Goal: Task Accomplishment & Management: Use online tool/utility

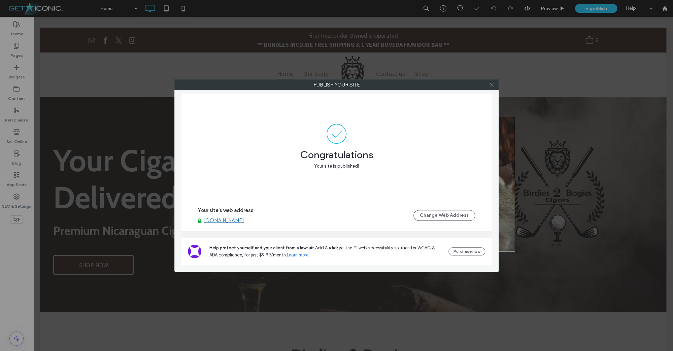
click at [491, 85] on icon at bounding box center [491, 84] width 5 height 5
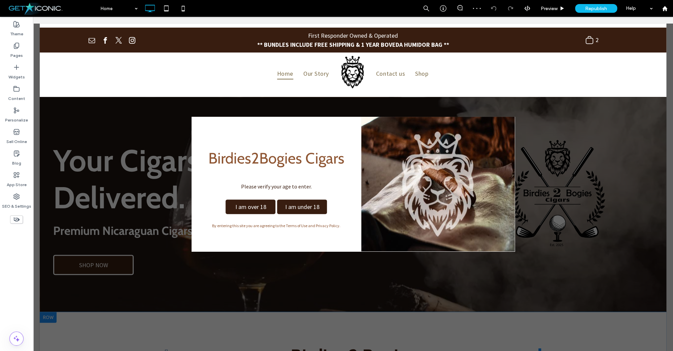
click at [264, 206] on span "I am over 18" at bounding box center [251, 207] width 36 height 14
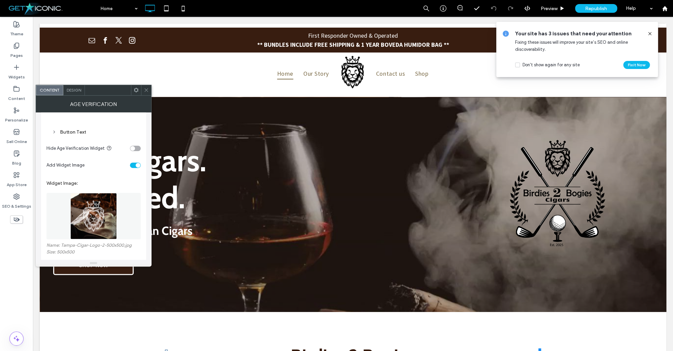
scroll to position [150, 0]
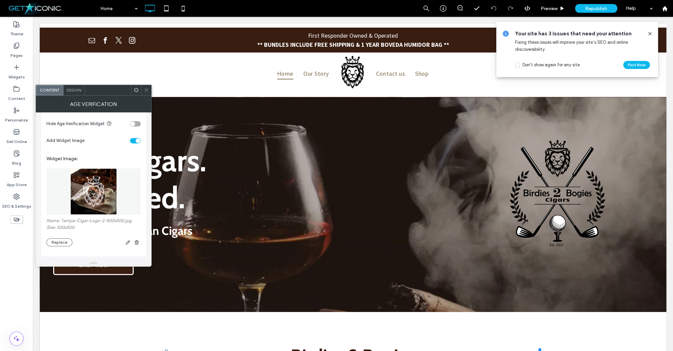
click at [147, 92] on icon at bounding box center [146, 90] width 5 height 5
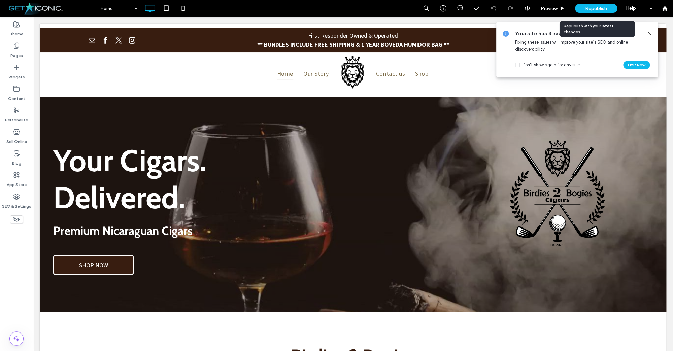
click at [589, 9] on span "Republish" at bounding box center [596, 9] width 22 height 6
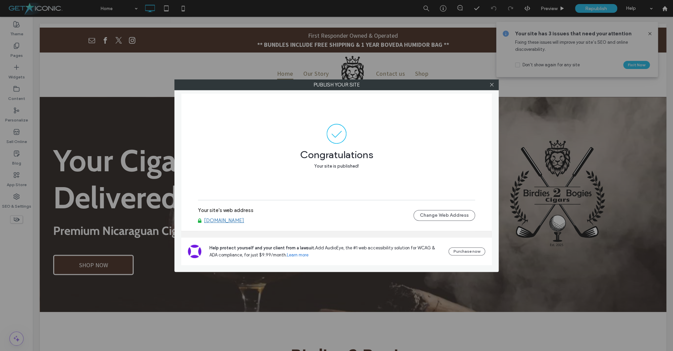
click at [650, 31] on div "Publish your site Congratulations Your site is published! Your site's web addre…" at bounding box center [336, 175] width 673 height 351
click at [649, 34] on div "Publish your site Congratulations Your site is published! Your site's web addre…" at bounding box center [336, 175] width 673 height 351
drag, startPoint x: 491, startPoint y: 86, endPoint x: 524, endPoint y: 74, distance: 34.9
click at [493, 85] on icon at bounding box center [491, 84] width 5 height 5
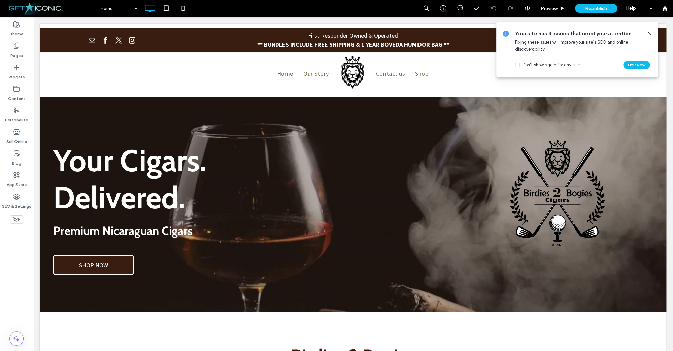
click at [650, 33] on icon at bounding box center [649, 33] width 5 height 5
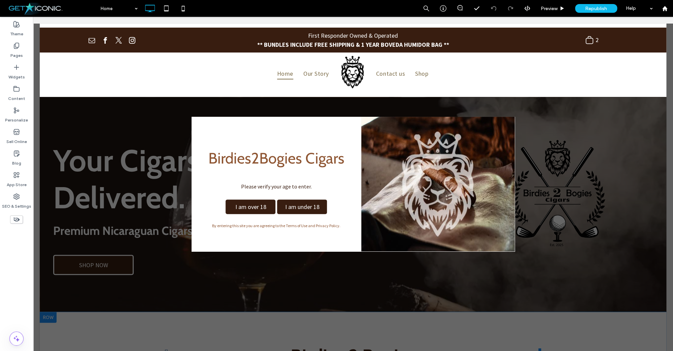
click at [238, 143] on div "Birdies2Bogies Cigars Please verify your age to enter. I am over 18 I am under …" at bounding box center [277, 184] width 170 height 116
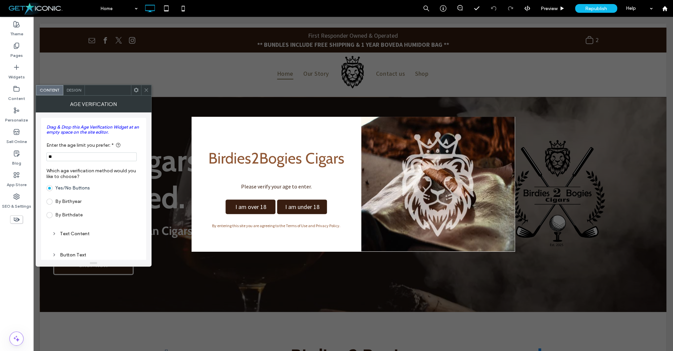
click at [72, 91] on span "Design" at bounding box center [74, 90] width 14 height 5
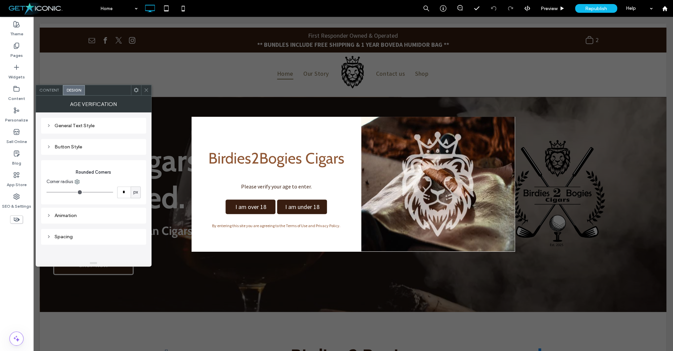
click at [45, 90] on span "Content" at bounding box center [49, 90] width 20 height 5
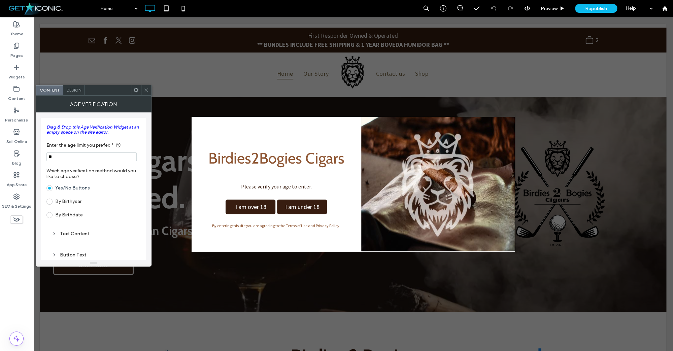
scroll to position [23, 0]
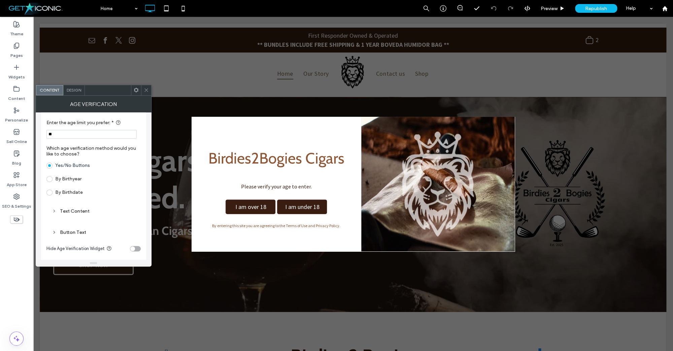
click at [51, 180] on span at bounding box center [49, 179] width 6 height 6
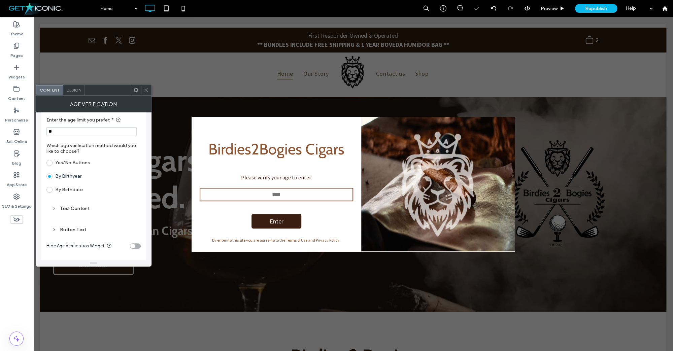
scroll to position [26, 0]
click at [52, 164] on span at bounding box center [49, 162] width 6 height 6
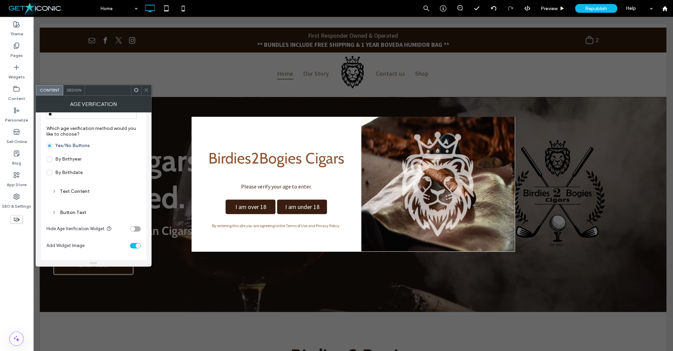
scroll to position [44, 0]
click at [53, 191] on icon at bounding box center [54, 189] width 5 height 5
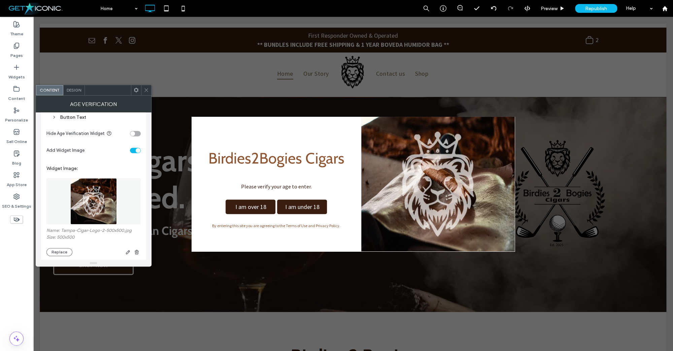
scroll to position [260, 0]
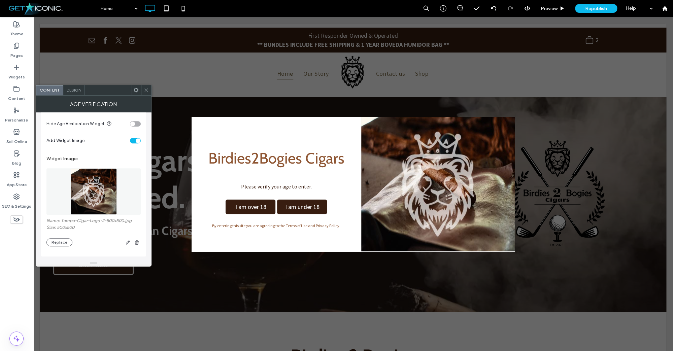
click at [138, 140] on div "toggle" at bounding box center [138, 140] width 5 height 5
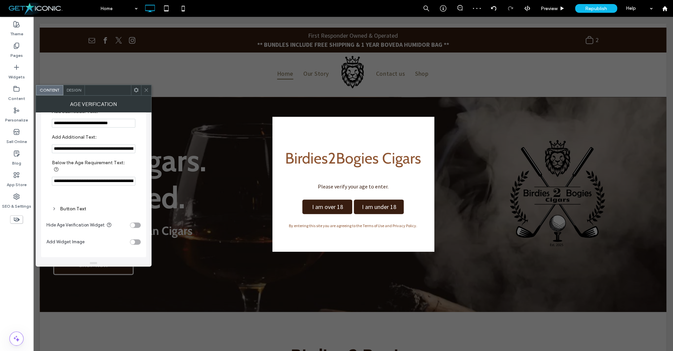
click at [74, 94] on div "Design" at bounding box center [74, 90] width 22 height 10
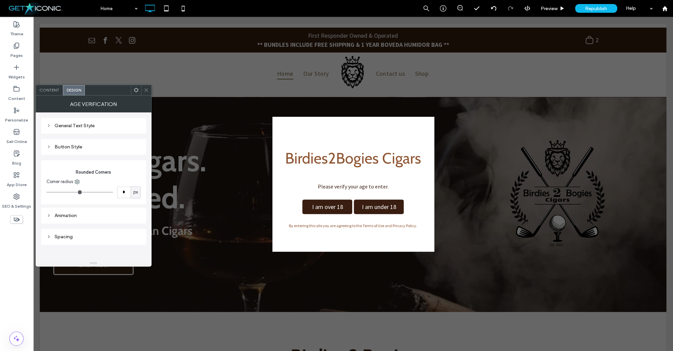
type input "*"
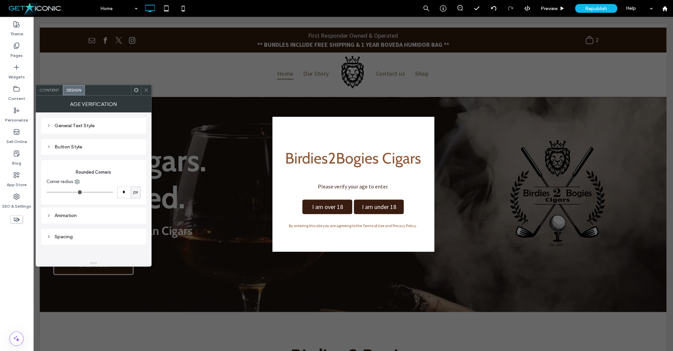
type input "*"
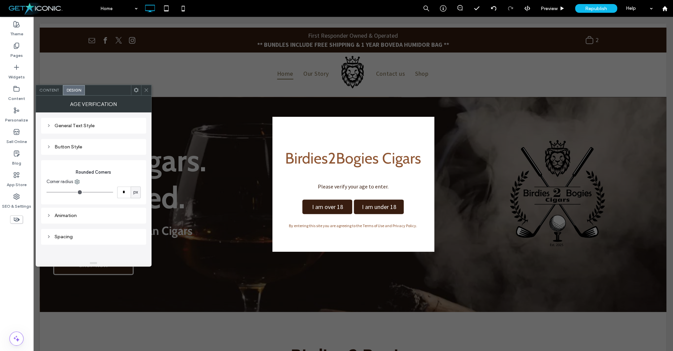
type input "**"
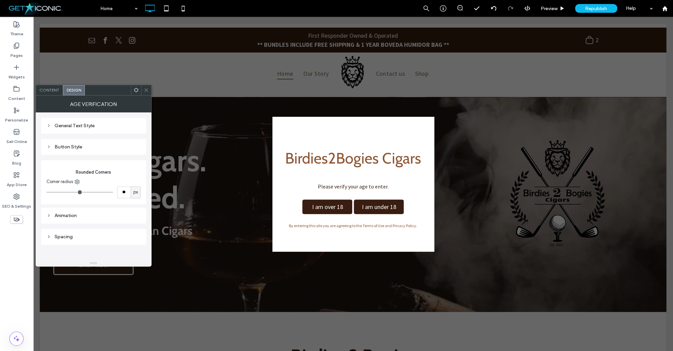
type input "**"
drag, startPoint x: 52, startPoint y: 193, endPoint x: 57, endPoint y: 193, distance: 5.1
type input "**"
click at [57, 193] on input "range" at bounding box center [79, 192] width 67 height 1
click at [144, 89] on icon at bounding box center [146, 90] width 5 height 5
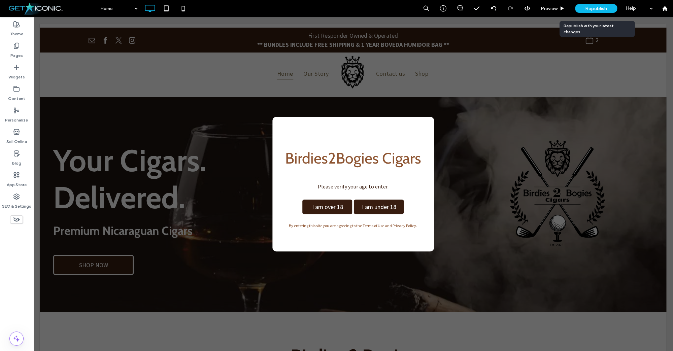
click at [585, 9] on span "Republish" at bounding box center [596, 9] width 22 height 6
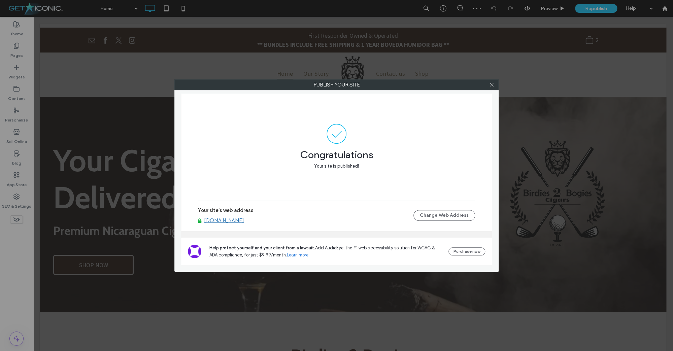
drag, startPoint x: 492, startPoint y: 85, endPoint x: 418, endPoint y: 74, distance: 74.7
click at [492, 85] on icon at bounding box center [491, 84] width 5 height 5
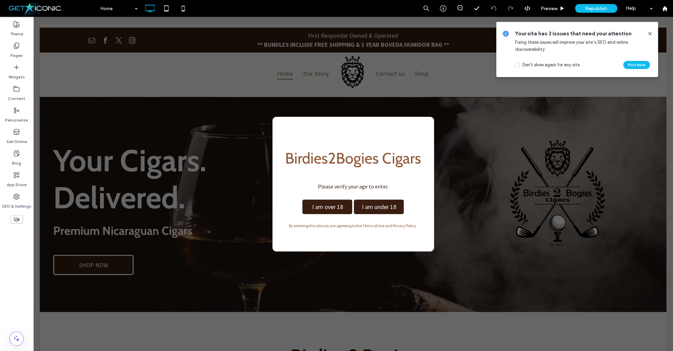
click at [649, 33] on use at bounding box center [649, 33] width 3 height 3
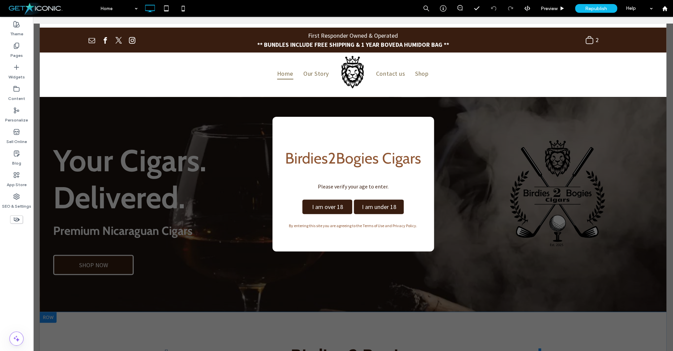
click at [346, 158] on h3 "Birdies2Bogies Cigars" at bounding box center [352, 158] width 145 height 18
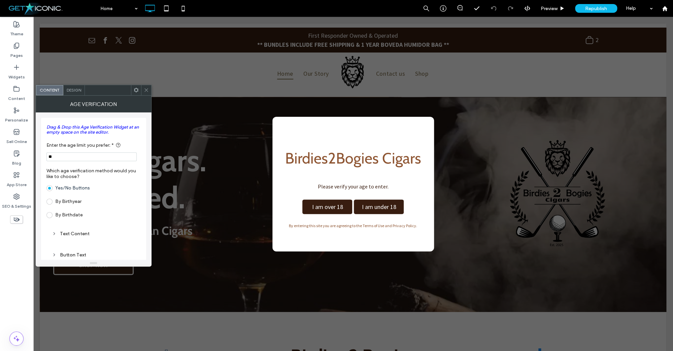
click at [136, 94] on span at bounding box center [136, 90] width 5 height 10
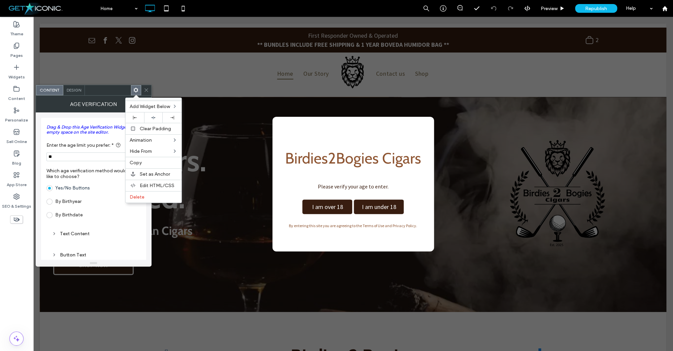
drag, startPoint x: 136, startPoint y: 197, endPoint x: 123, endPoint y: 185, distance: 17.6
click at [136, 197] on span "Delete" at bounding box center [137, 197] width 15 height 6
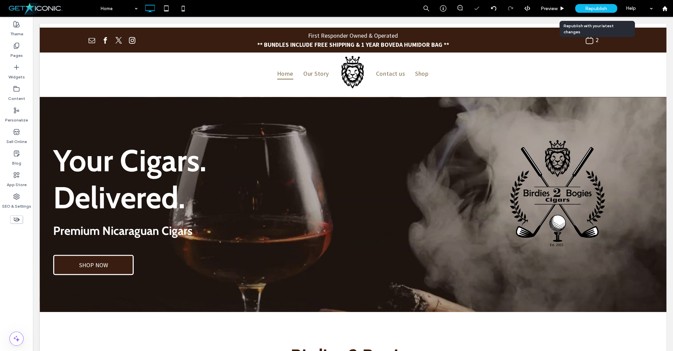
click at [598, 6] on span "Republish" at bounding box center [596, 9] width 22 height 6
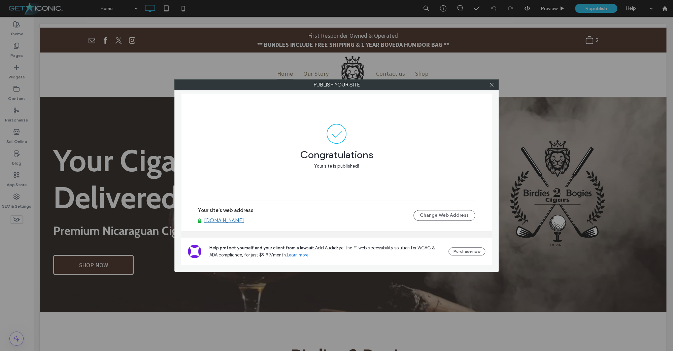
drag, startPoint x: 493, startPoint y: 86, endPoint x: 453, endPoint y: 87, distance: 40.1
click at [493, 86] on use at bounding box center [491, 84] width 3 height 3
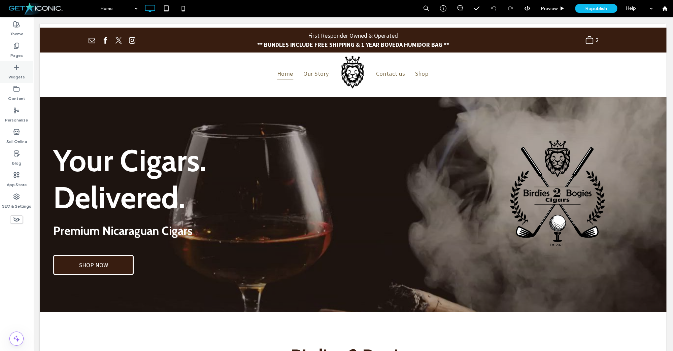
click at [16, 76] on label "Widgets" at bounding box center [16, 75] width 16 height 9
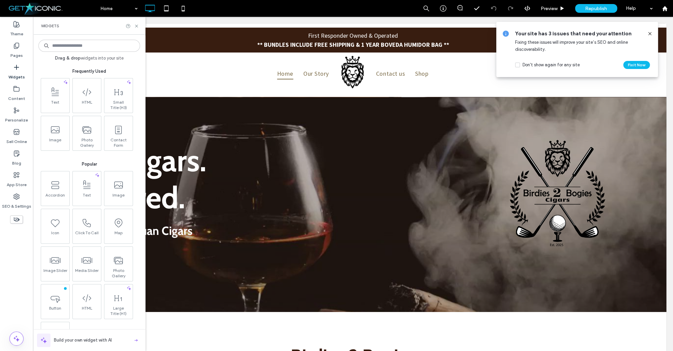
click at [64, 44] on input at bounding box center [89, 46] width 102 height 12
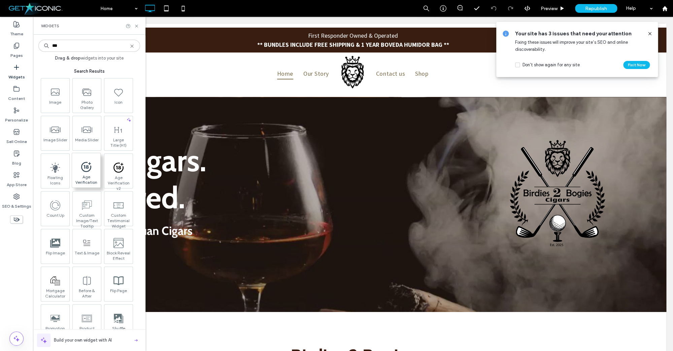
type input "***"
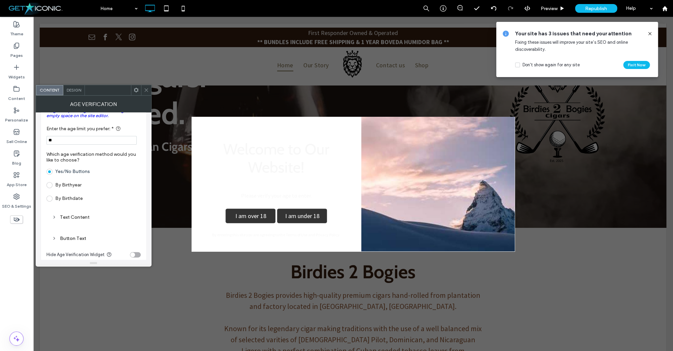
scroll to position [17, 0]
click at [66, 219] on div "Text Content" at bounding box center [93, 217] width 83 height 6
click at [88, 242] on input "**********" at bounding box center [93, 239] width 83 height 9
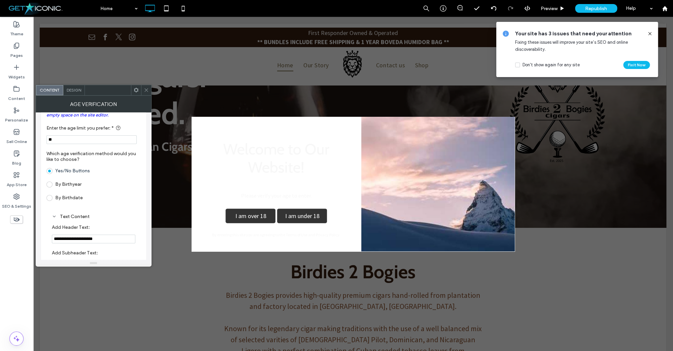
click at [88, 242] on input "**********" at bounding box center [93, 239] width 83 height 9
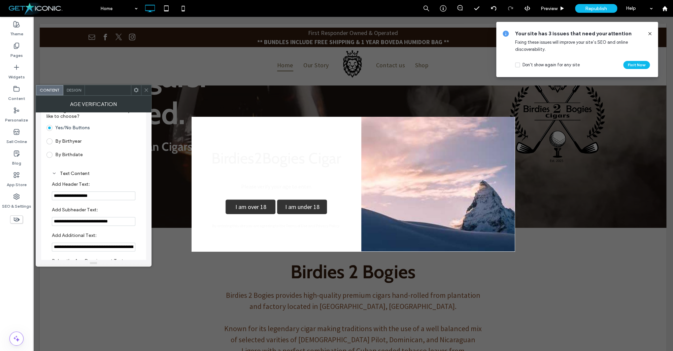
scroll to position [0, 0]
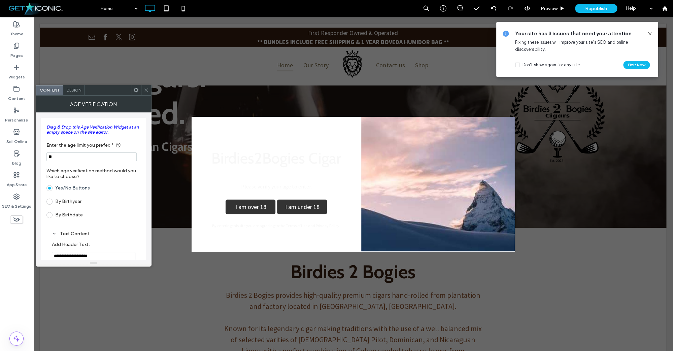
type input "**********"
click at [75, 90] on span "Design" at bounding box center [74, 90] width 14 height 5
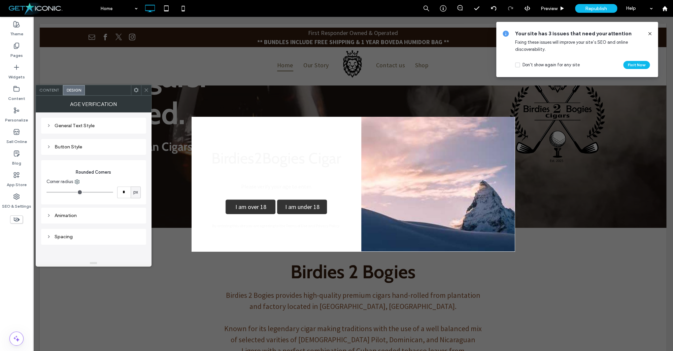
type input "*"
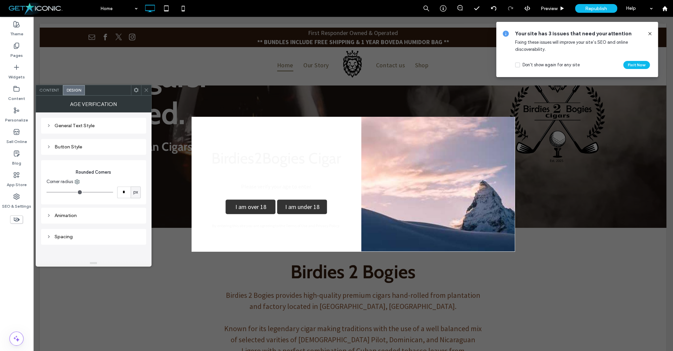
click at [53, 192] on input "range" at bounding box center [79, 192] width 67 height 1
type input "*"
drag, startPoint x: 47, startPoint y: 125, endPoint x: 53, endPoint y: 126, distance: 5.8
click at [48, 124] on icon at bounding box center [48, 125] width 5 height 5
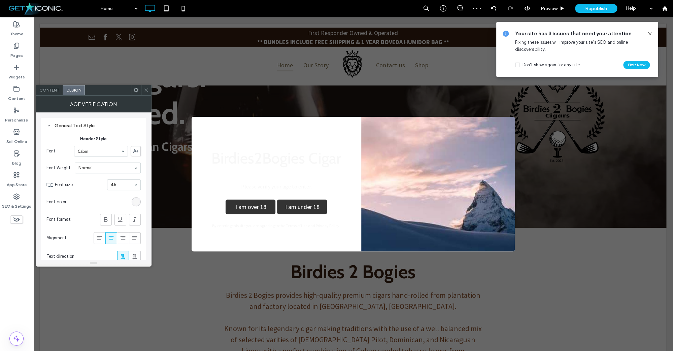
click at [139, 202] on div "rgb(247, 247, 247)" at bounding box center [136, 201] width 9 height 9
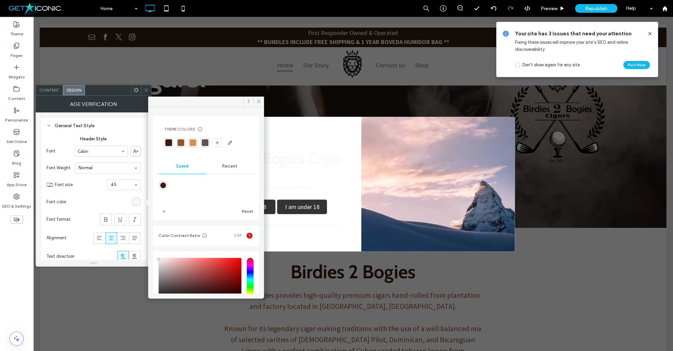
click at [179, 142] on div at bounding box center [180, 142] width 7 height 7
click at [260, 100] on icon at bounding box center [258, 101] width 5 height 5
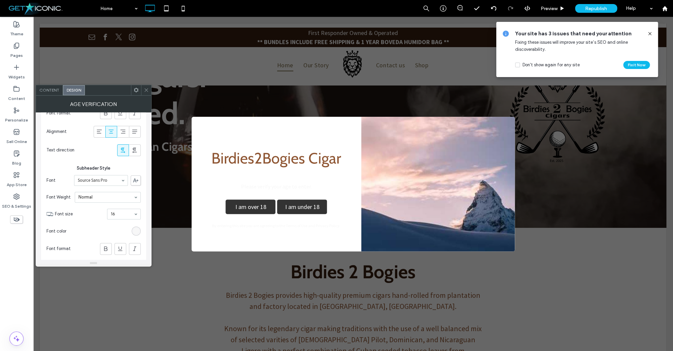
scroll to position [108, 0]
click at [134, 230] on div "rgb(247, 247, 247)" at bounding box center [136, 230] width 6 height 6
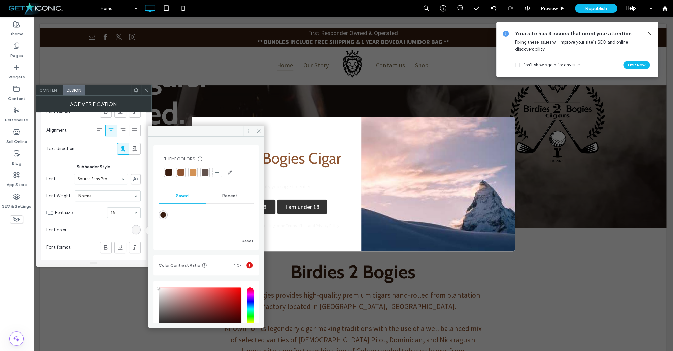
click at [182, 172] on div at bounding box center [180, 172] width 7 height 7
drag, startPoint x: 165, startPoint y: 171, endPoint x: 178, endPoint y: 168, distance: 13.6
click at [165, 171] on div at bounding box center [168, 172] width 9 height 9
click at [256, 131] on span at bounding box center [258, 131] width 10 height 10
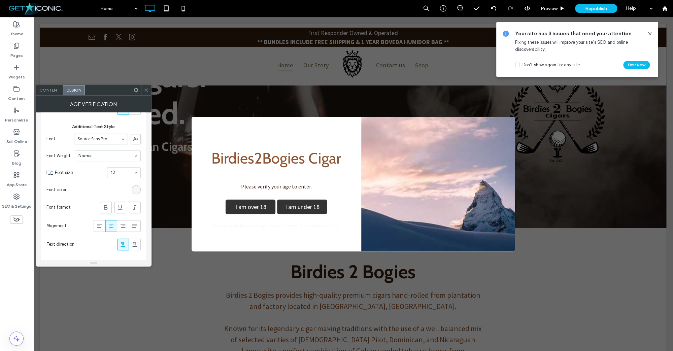
scroll to position [290, 0]
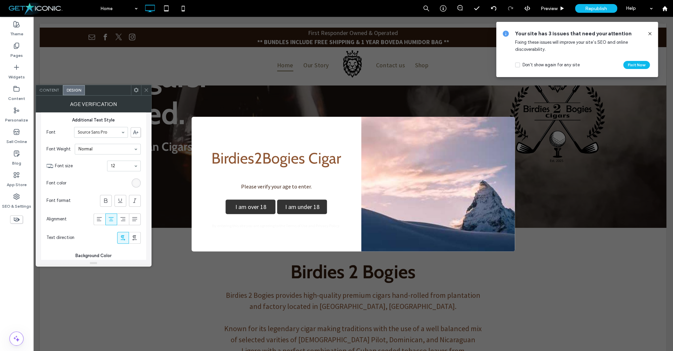
click at [136, 184] on div "rgb(247, 247, 247)" at bounding box center [136, 183] width 6 height 6
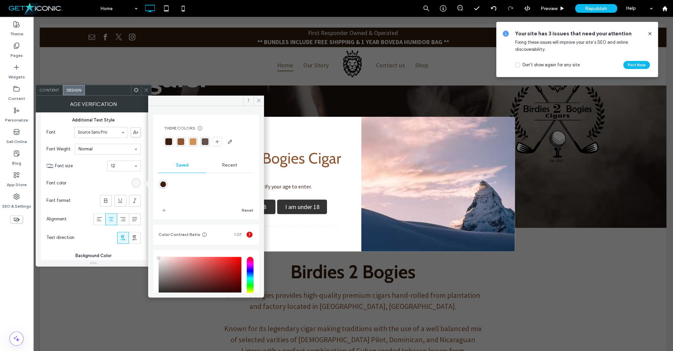
click at [170, 144] on div at bounding box center [168, 141] width 7 height 7
click at [258, 100] on icon at bounding box center [258, 100] width 5 height 5
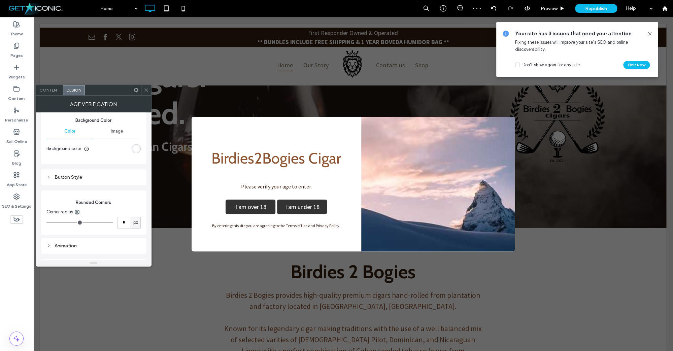
scroll to position [430, 0]
click at [51, 173] on icon at bounding box center [48, 172] width 5 height 5
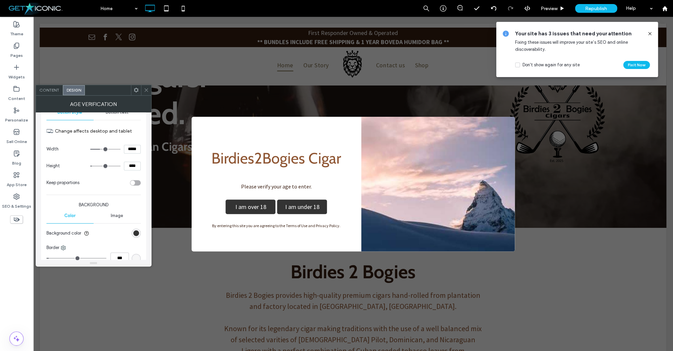
scroll to position [512, 0]
click at [134, 236] on div "rgb(51, 51, 51)" at bounding box center [136, 236] width 6 height 6
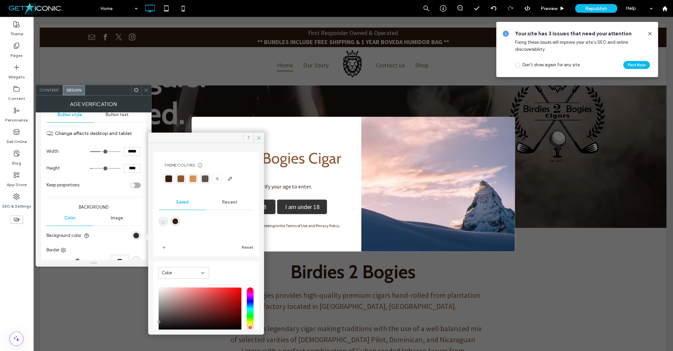
click at [178, 180] on div at bounding box center [180, 178] width 7 height 7
click at [260, 139] on use at bounding box center [258, 137] width 3 height 3
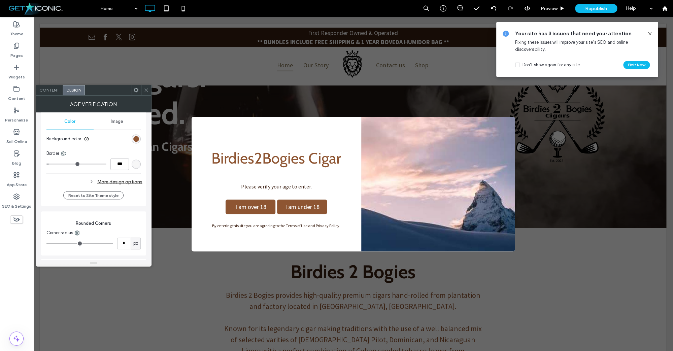
scroll to position [610, 0]
click at [109, 183] on div "More design options" at bounding box center [94, 180] width 96 height 9
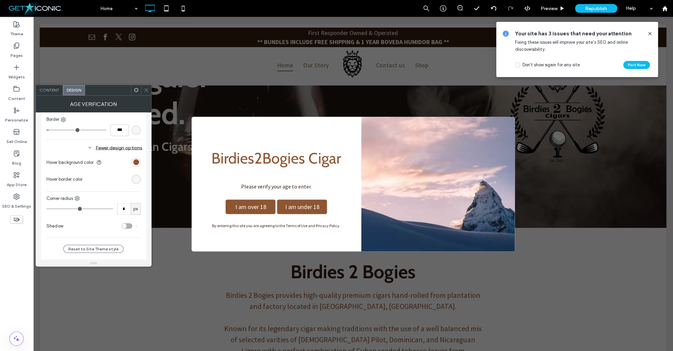
scroll to position [659, 0]
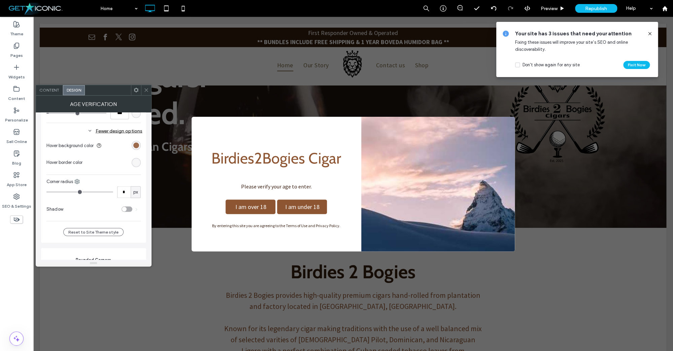
click at [136, 145] on div "rgb(142, 85, 50)" at bounding box center [136, 145] width 6 height 6
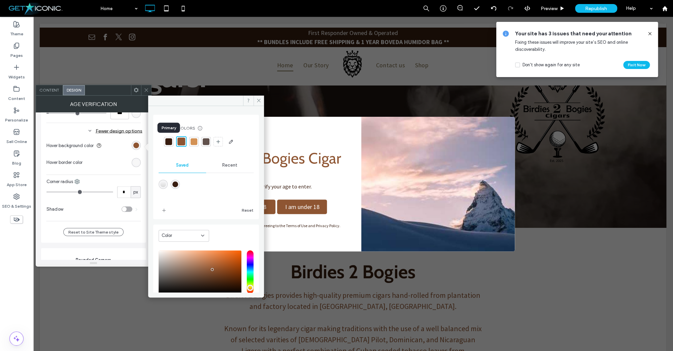
click at [168, 143] on div at bounding box center [168, 141] width 7 height 7
click at [257, 101] on icon at bounding box center [258, 100] width 5 height 5
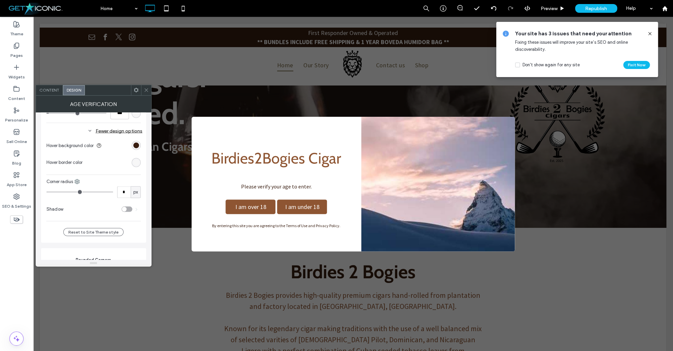
click at [125, 210] on div "toggle" at bounding box center [124, 209] width 5 height 5
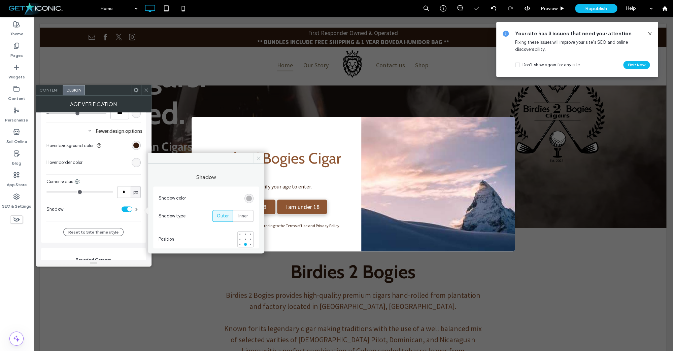
click at [257, 159] on icon at bounding box center [258, 158] width 5 height 5
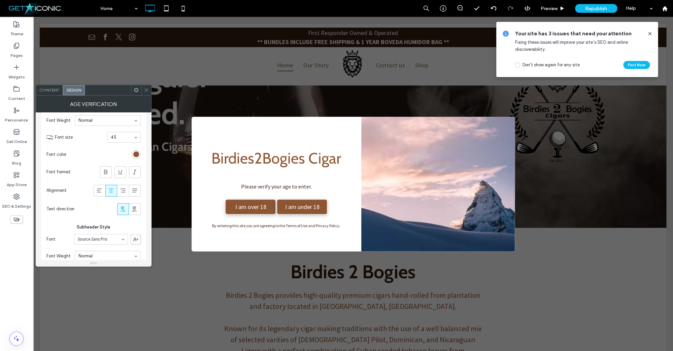
scroll to position [0, 0]
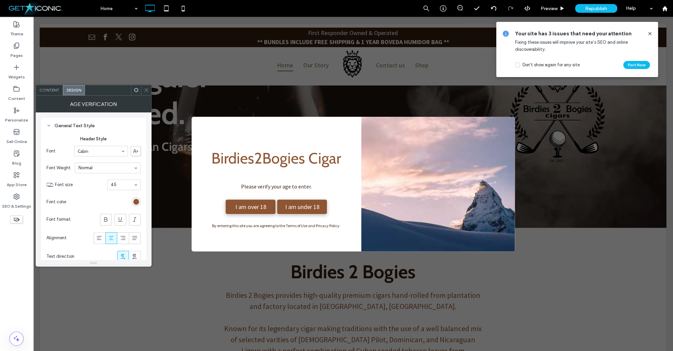
click at [54, 90] on span "Content" at bounding box center [49, 90] width 20 height 5
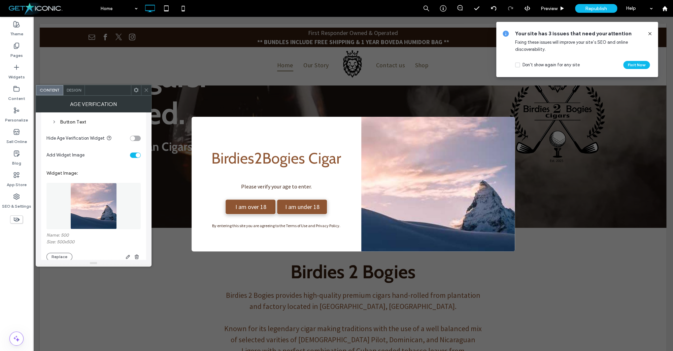
scroll to position [150, 0]
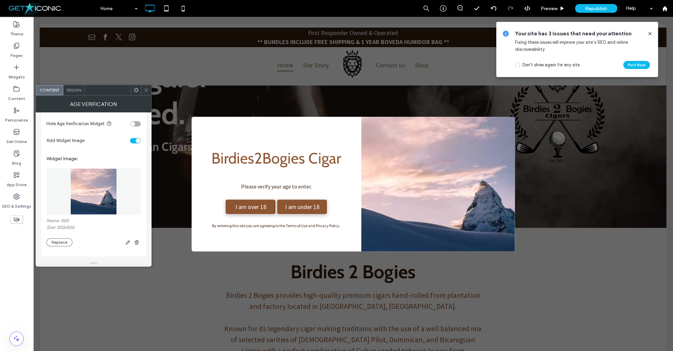
click at [135, 139] on div "toggle" at bounding box center [135, 140] width 11 height 5
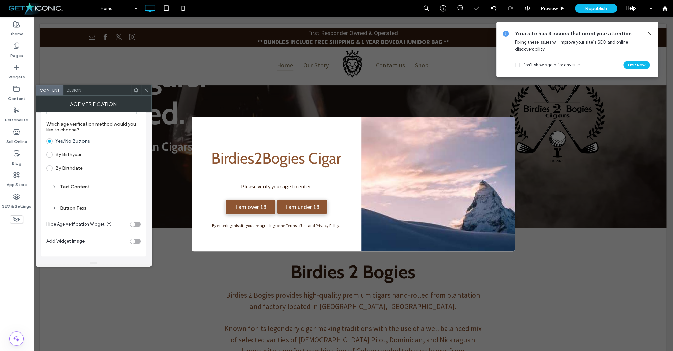
scroll to position [49, 0]
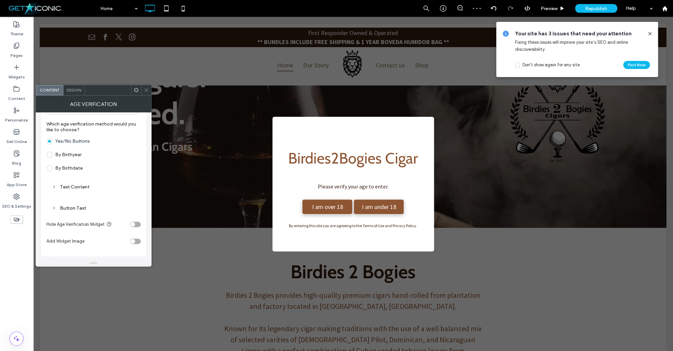
click at [145, 92] on icon at bounding box center [146, 90] width 5 height 5
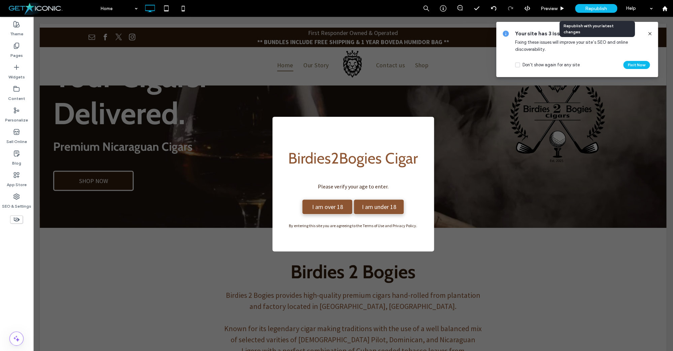
click at [598, 3] on div "Republish" at bounding box center [596, 8] width 42 height 17
click at [596, 7] on span "Republish" at bounding box center [596, 9] width 22 height 6
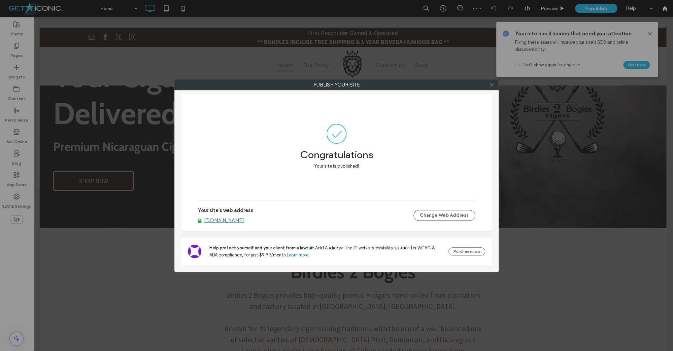
click at [491, 86] on icon at bounding box center [491, 84] width 5 height 5
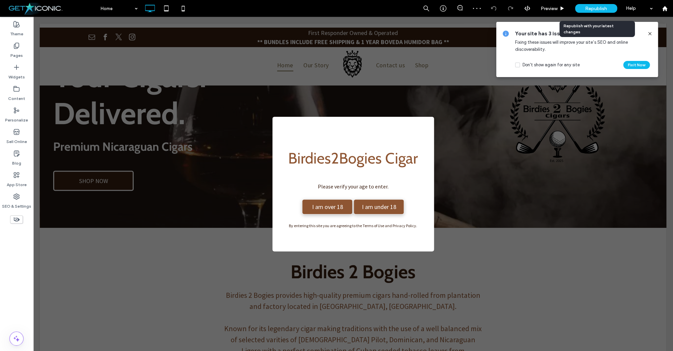
click at [584, 11] on div "Republish" at bounding box center [596, 8] width 42 height 9
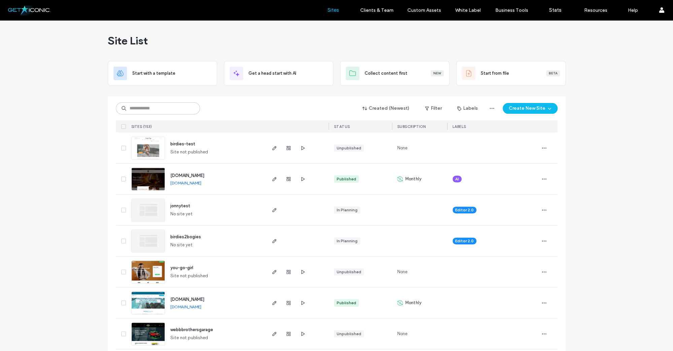
click at [143, 177] on img at bounding box center [148, 191] width 33 height 46
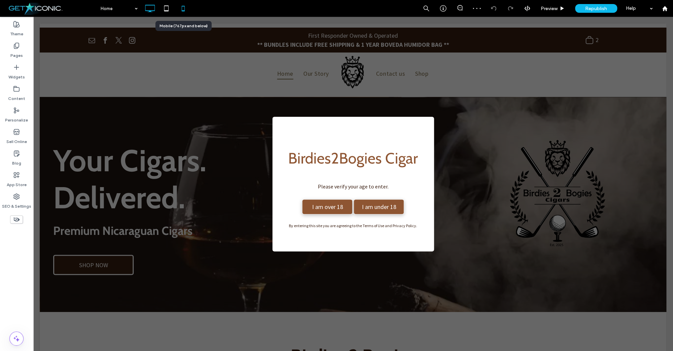
click at [184, 12] on icon at bounding box center [182, 8] width 13 height 13
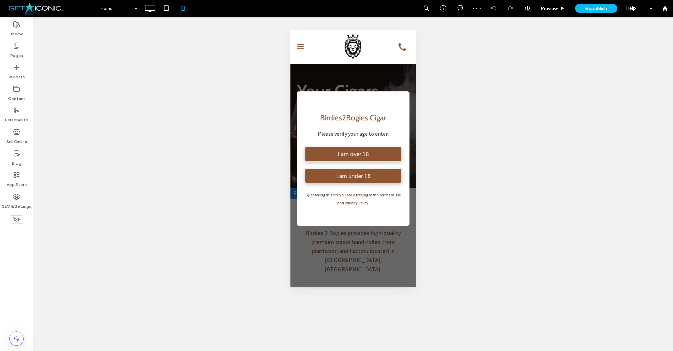
click at [332, 152] on div "I am over 18" at bounding box center [353, 153] width 97 height 15
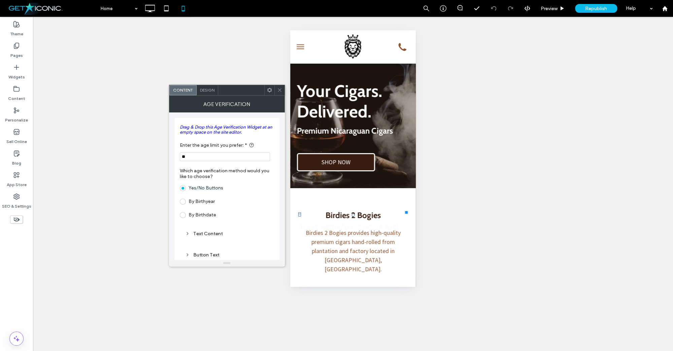
click at [278, 89] on icon at bounding box center [279, 90] width 5 height 5
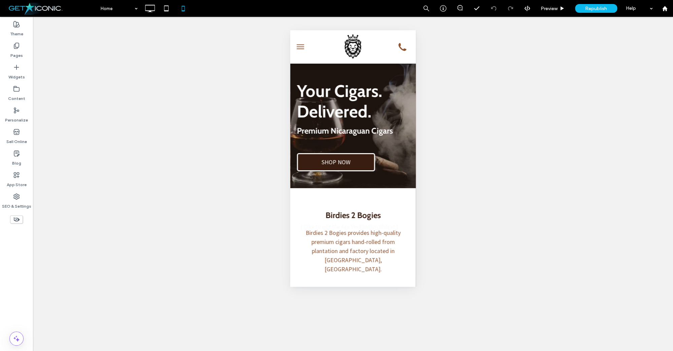
click at [15, 217] on icon at bounding box center [16, 219] width 7 height 7
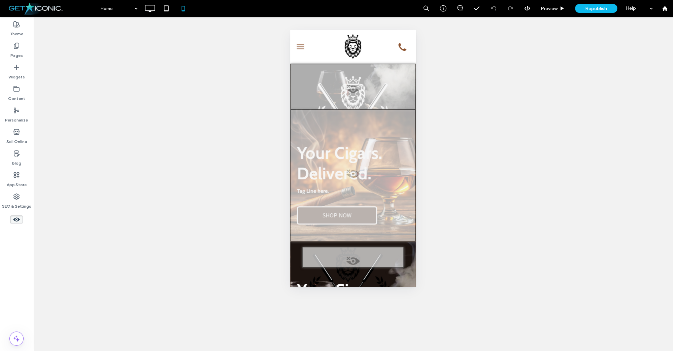
click at [20, 220] on icon at bounding box center [16, 219] width 7 height 7
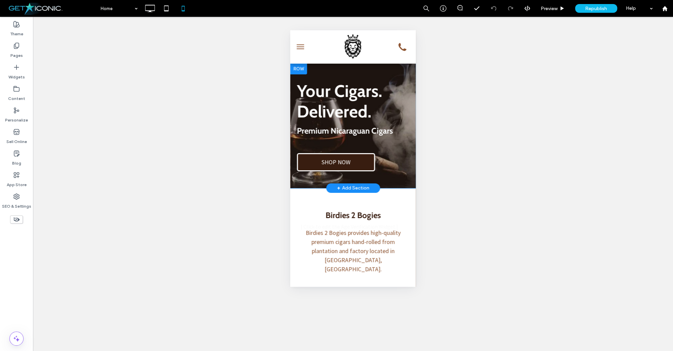
click at [303, 71] on div at bounding box center [298, 69] width 17 height 11
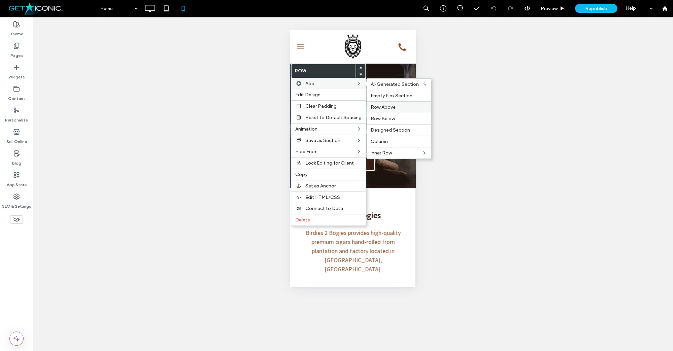
click at [386, 110] on span "Row Above" at bounding box center [383, 107] width 25 height 6
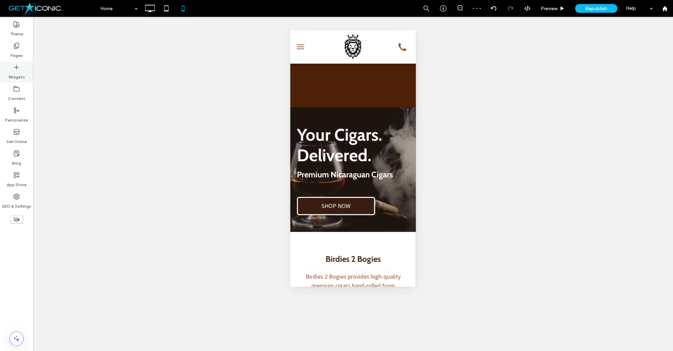
click at [15, 62] on div "Widgets" at bounding box center [16, 72] width 33 height 22
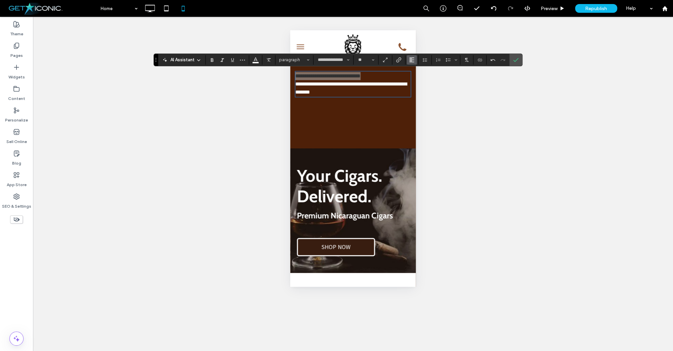
click at [411, 58] on use "Alignment" at bounding box center [411, 60] width 5 height 5
click at [417, 80] on icon "ui.textEditor.alignment.center" at bounding box center [416, 80] width 5 height 5
click at [516, 60] on use "Confirm" at bounding box center [515, 60] width 5 height 4
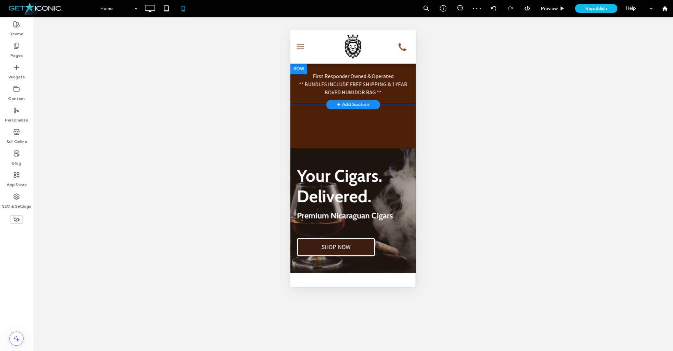
click at [301, 68] on div at bounding box center [298, 69] width 17 height 11
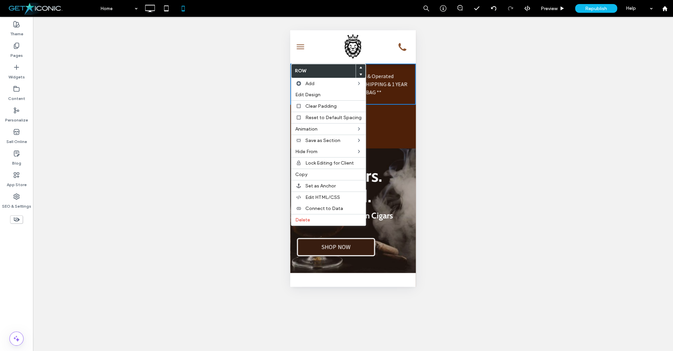
click at [359, 66] on span at bounding box center [360, 67] width 3 height 7
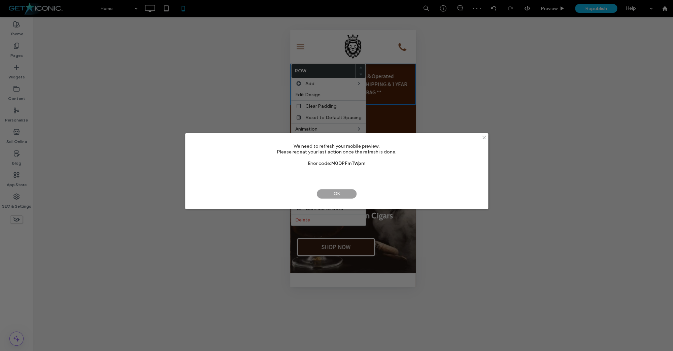
drag, startPoint x: 312, startPoint y: 192, endPoint x: 319, endPoint y: 194, distance: 6.9
click at [313, 193] on div "OK NO" at bounding box center [336, 194] width 303 height 30
click at [322, 194] on span "OK" at bounding box center [337, 194] width 40 height 10
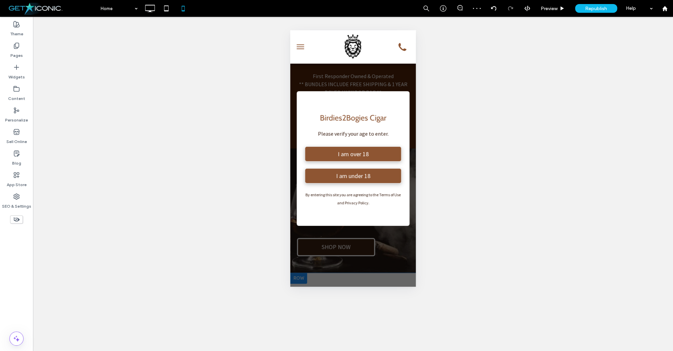
click at [338, 151] on span "I am over 18" at bounding box center [353, 154] width 36 height 14
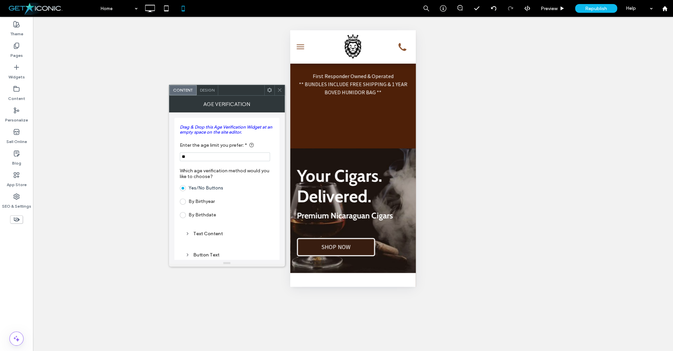
click at [280, 90] on icon at bounding box center [279, 90] width 5 height 5
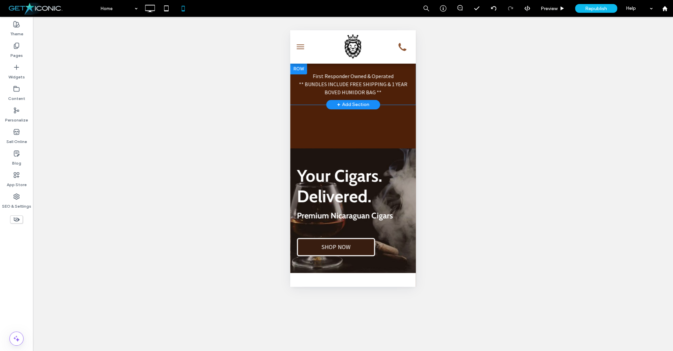
click at [295, 67] on div at bounding box center [298, 69] width 17 height 11
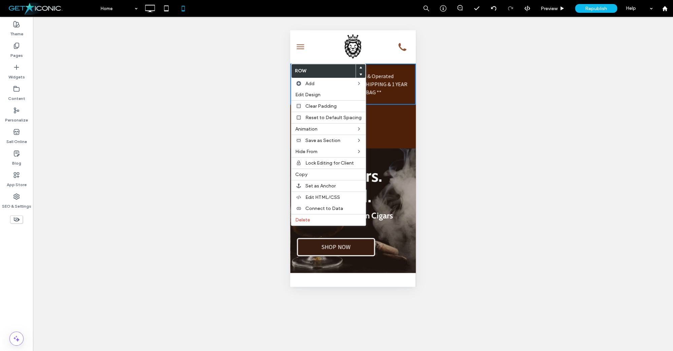
click at [359, 67] on icon at bounding box center [360, 67] width 3 height 3
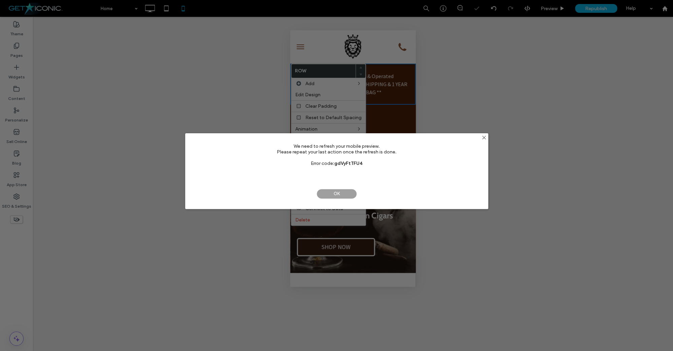
click at [332, 191] on span "OK" at bounding box center [336, 194] width 40 height 10
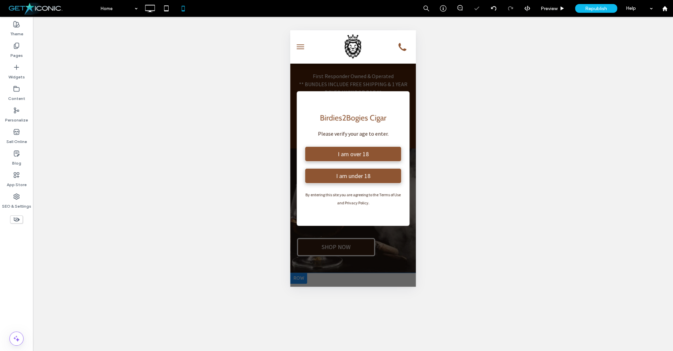
click at [335, 152] on div "I am over 18" at bounding box center [353, 153] width 97 height 15
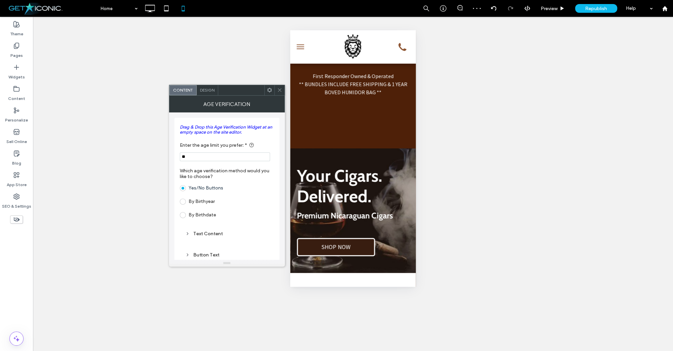
click at [279, 92] on icon at bounding box center [279, 90] width 5 height 5
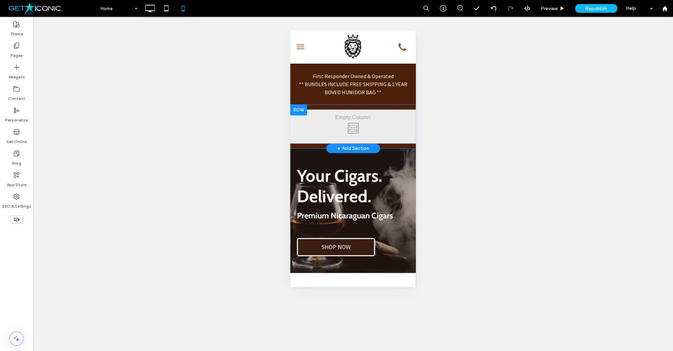
click at [301, 110] on div at bounding box center [298, 110] width 17 height 11
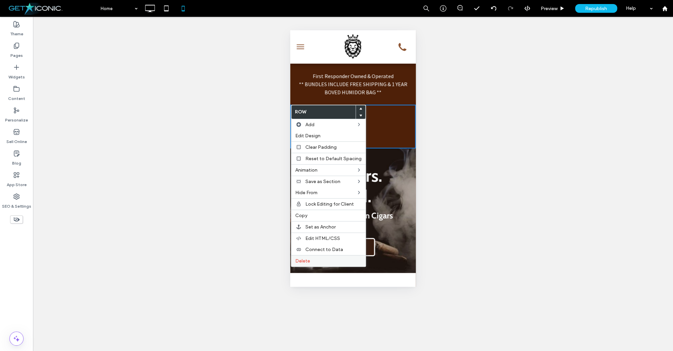
click at [301, 264] on span "Delete" at bounding box center [302, 261] width 15 height 6
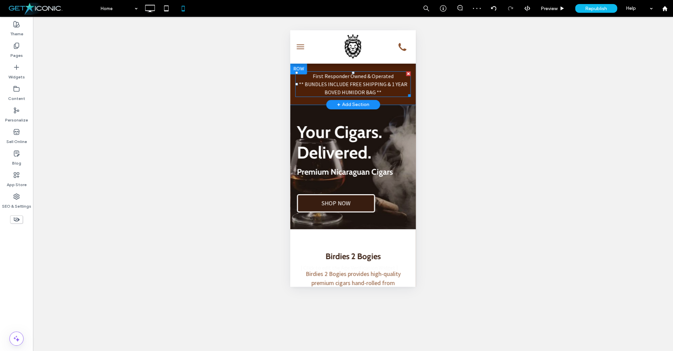
click at [367, 88] on span "** BUNDLES INCLUDE FREE SHIPPING & 1 YEAR BOVED HUMIDOR BAG **" at bounding box center [353, 88] width 108 height 15
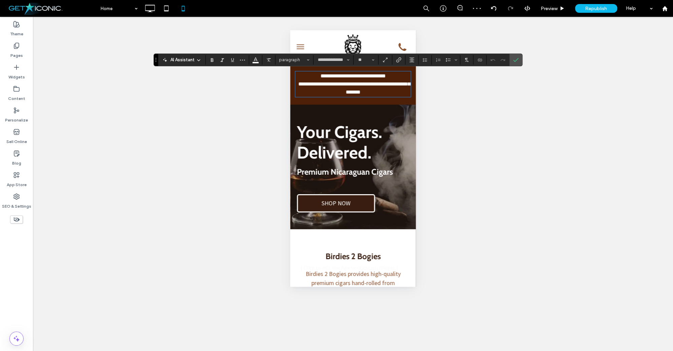
click at [367, 88] on span "**********" at bounding box center [354, 87] width 112 height 13
click at [367, 61] on input "**" at bounding box center [363, 59] width 13 height 5
type input "**"
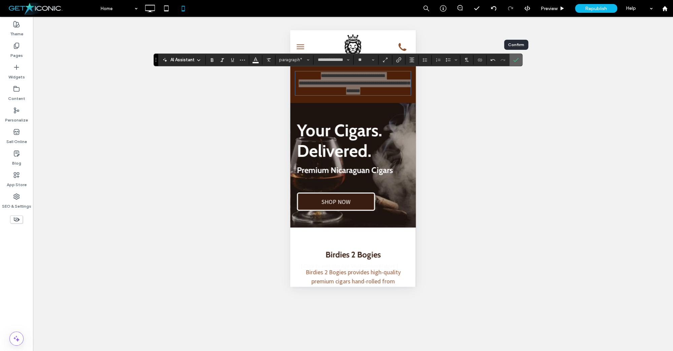
click at [514, 61] on use "Confirm" at bounding box center [515, 60] width 5 height 4
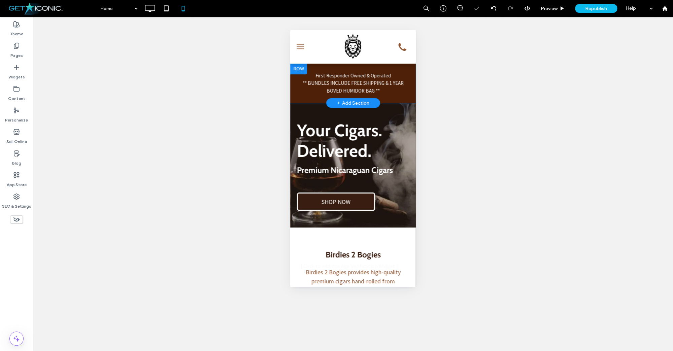
click at [302, 68] on div at bounding box center [298, 69] width 17 height 11
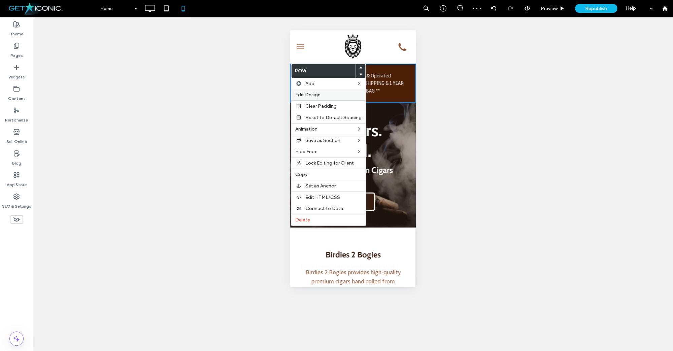
click at [311, 96] on span "Edit Design" at bounding box center [307, 95] width 25 height 6
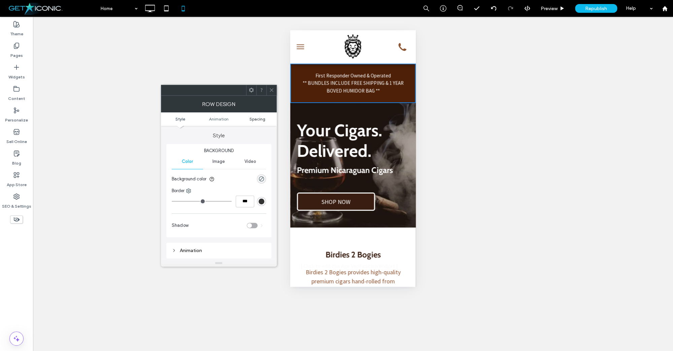
click at [259, 118] on span "Spacing" at bounding box center [257, 118] width 16 height 5
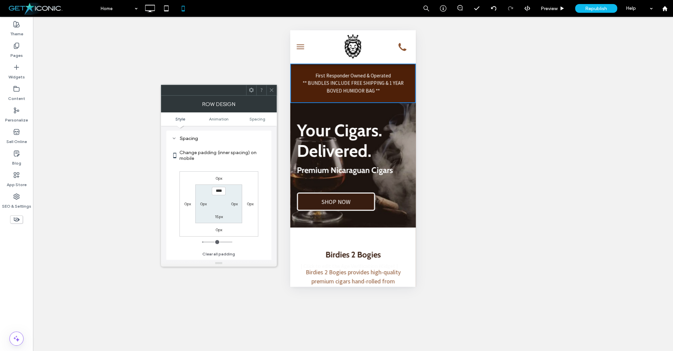
scroll to position [133, 0]
click at [218, 194] on input "****" at bounding box center [219, 191] width 14 height 8
type input "***"
type input "*"
type input "***"
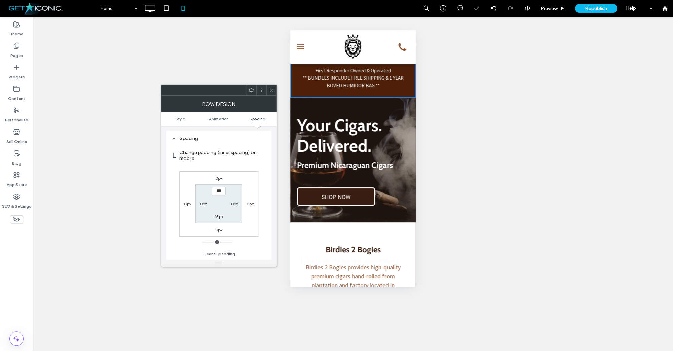
click at [214, 229] on div "0px" at bounding box center [218, 229] width 15 height 7
click at [215, 219] on label "15px" at bounding box center [219, 216] width 8 height 5
type input "**"
type input "*"
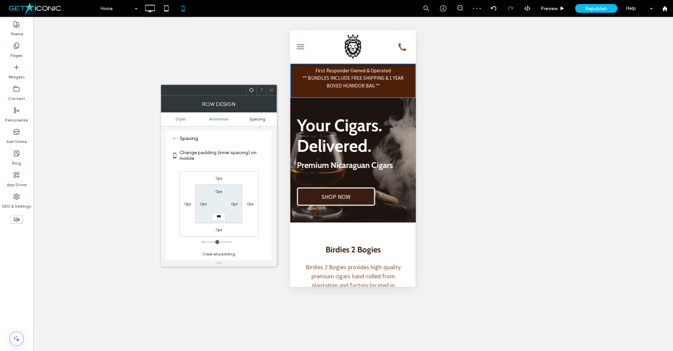
type input "***"
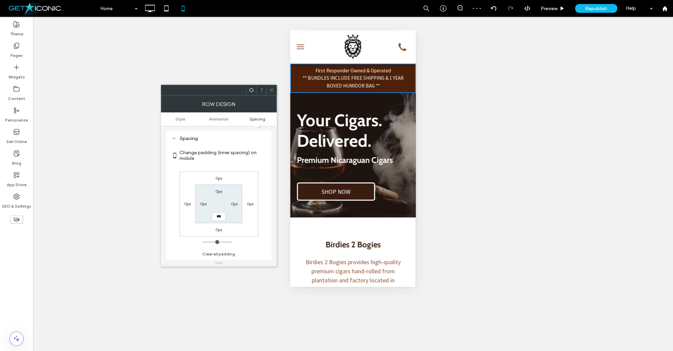
click at [272, 88] on span at bounding box center [271, 90] width 5 height 10
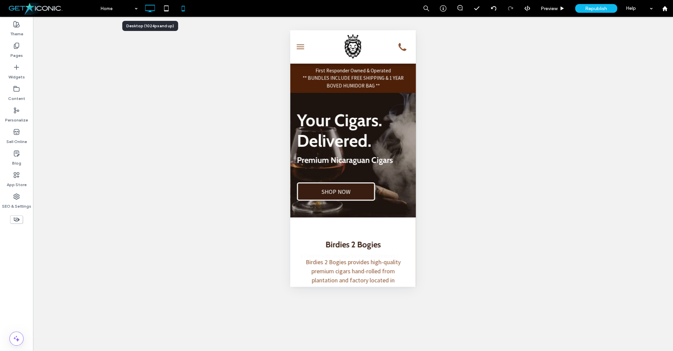
click at [149, 8] on icon at bounding box center [149, 8] width 13 height 13
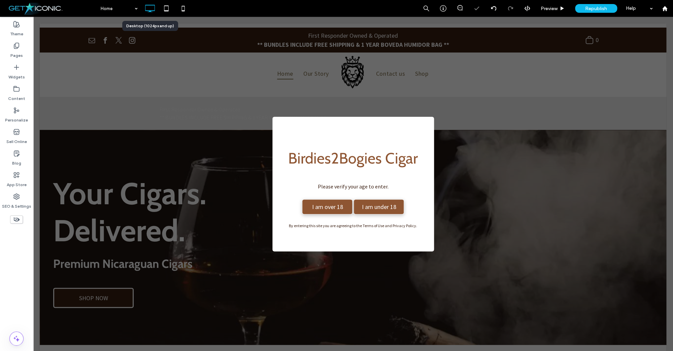
scroll to position [0, 0]
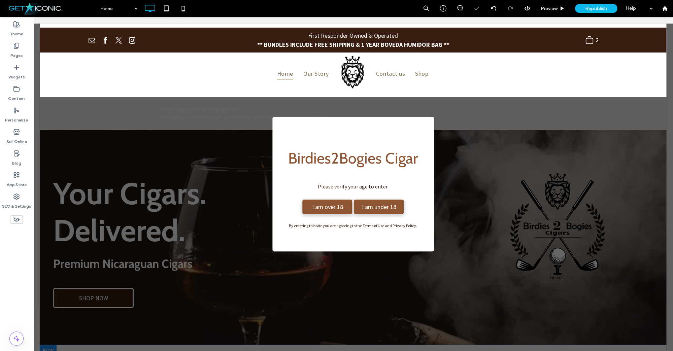
click at [319, 206] on span "I am over 18" at bounding box center [328, 207] width 36 height 14
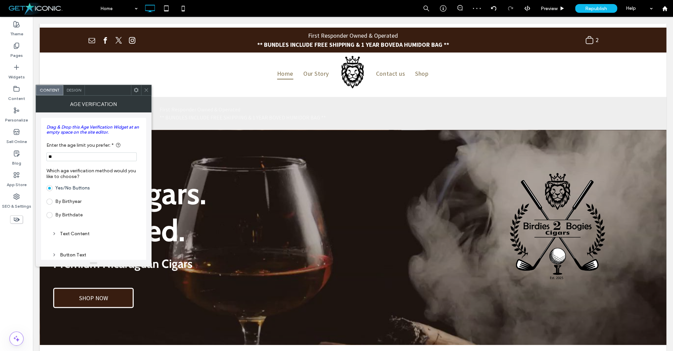
click at [147, 89] on icon at bounding box center [146, 90] width 5 height 5
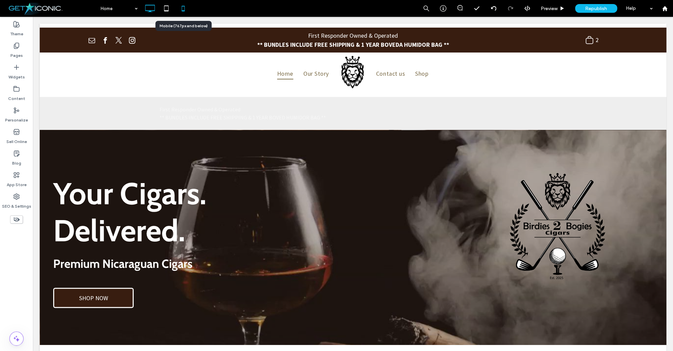
click at [183, 6] on use at bounding box center [183, 8] width 3 height 5
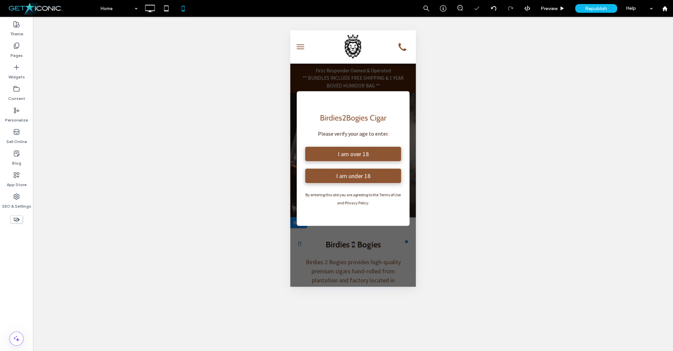
click at [334, 158] on div "I am over 18" at bounding box center [353, 153] width 97 height 15
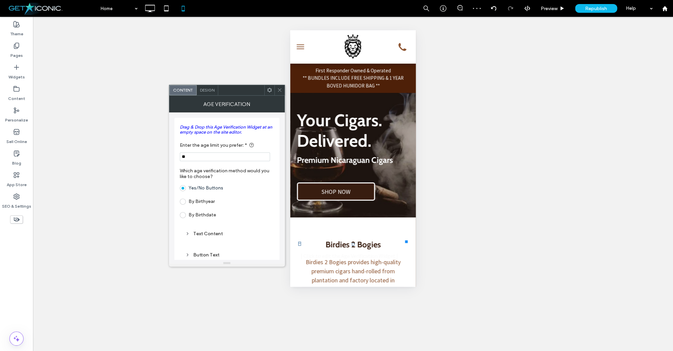
drag, startPoint x: 277, startPoint y: 90, endPoint x: 281, endPoint y: 86, distance: 5.7
click at [277, 90] on icon at bounding box center [279, 90] width 5 height 5
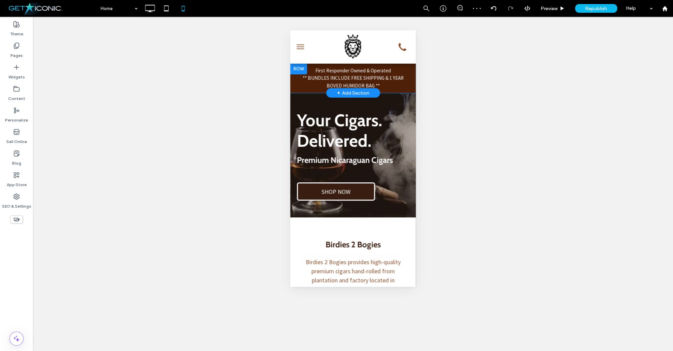
click at [293, 67] on div at bounding box center [298, 69] width 17 height 11
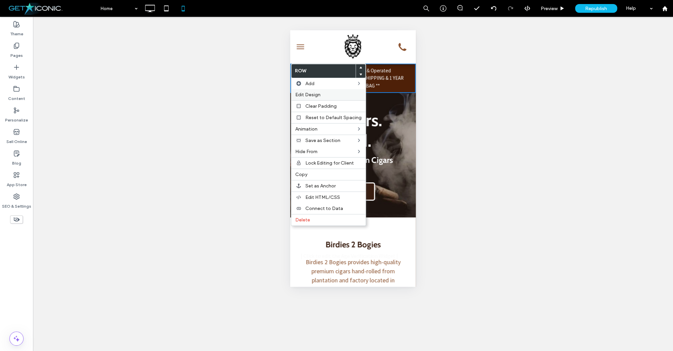
click at [312, 95] on span "Edit Design" at bounding box center [307, 95] width 25 height 6
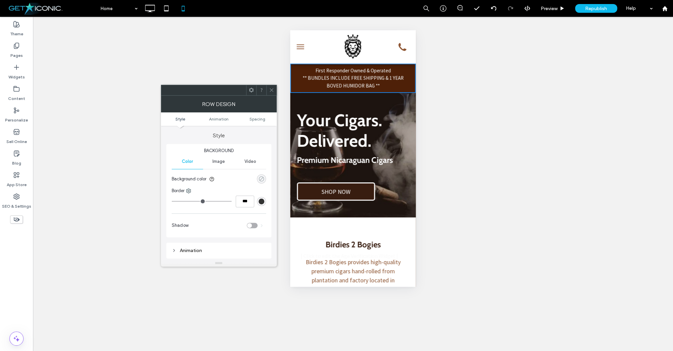
click at [260, 178] on div "rgba(0, 0, 0, 0)" at bounding box center [262, 179] width 6 height 6
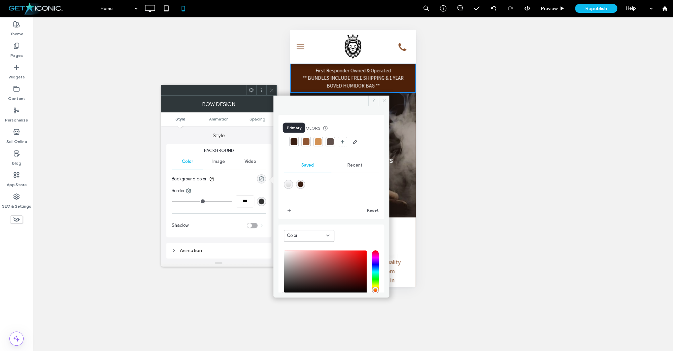
click at [296, 142] on div at bounding box center [293, 141] width 7 height 7
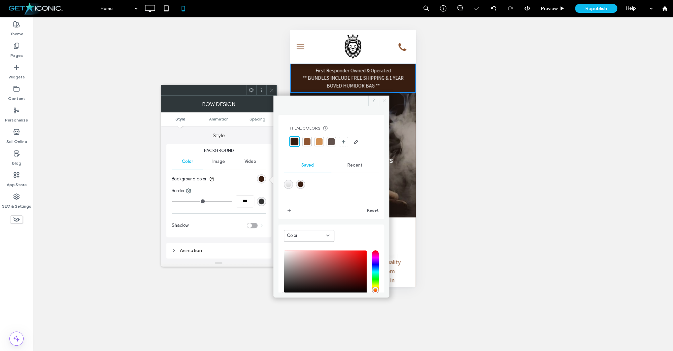
click at [381, 98] on span at bounding box center [384, 101] width 10 height 10
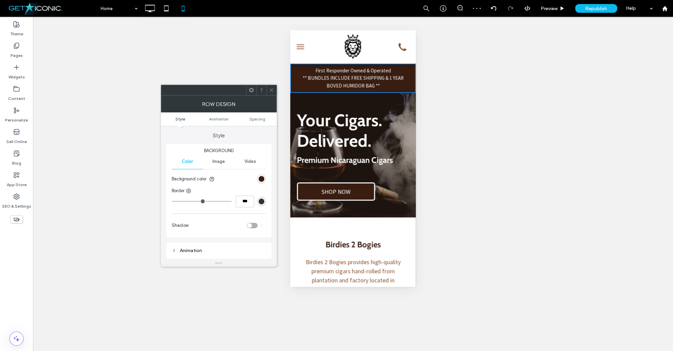
click at [273, 91] on use at bounding box center [271, 90] width 3 height 3
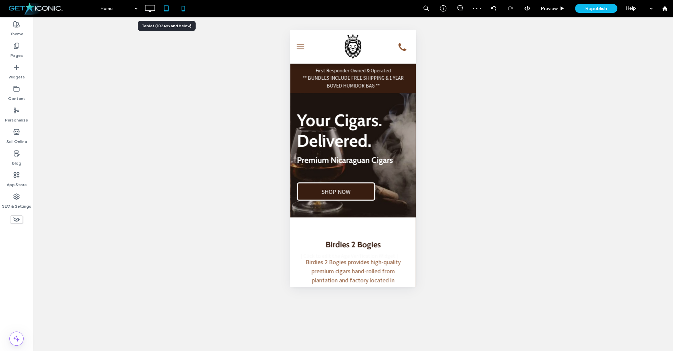
click at [169, 10] on icon at bounding box center [166, 8] width 13 height 13
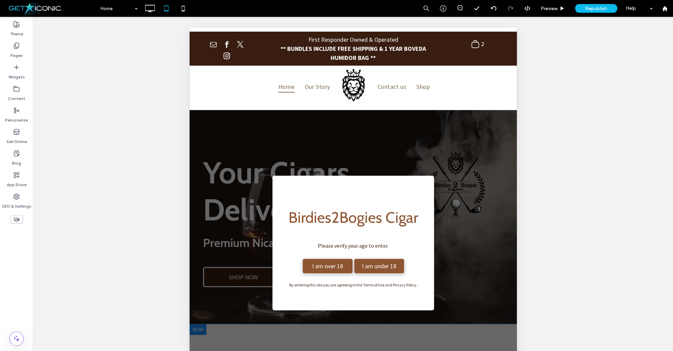
click at [325, 259] on div "I am over 18" at bounding box center [327, 266] width 50 height 15
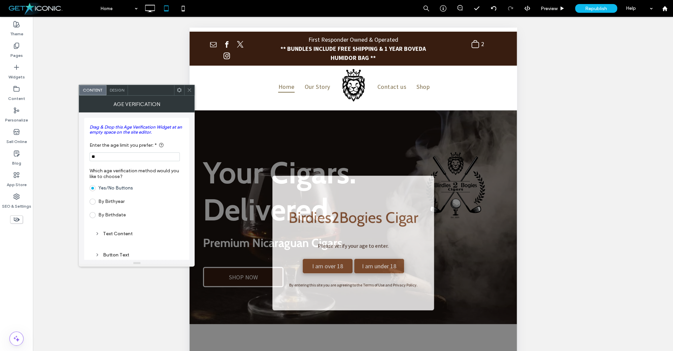
click at [318, 268] on span "I am over 18" at bounding box center [327, 266] width 36 height 14
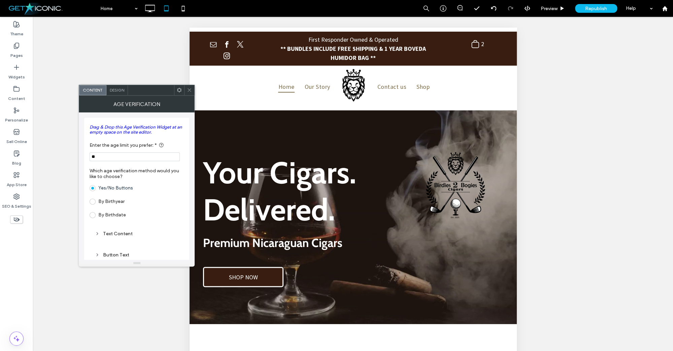
drag, startPoint x: 189, startPoint y: 94, endPoint x: 31, endPoint y: 34, distance: 168.9
click at [189, 94] on span at bounding box center [189, 90] width 5 height 10
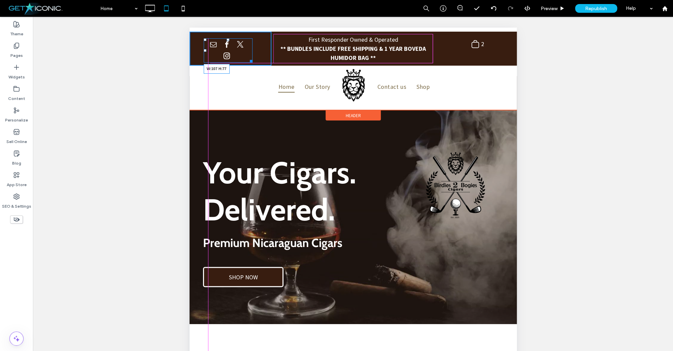
drag, startPoint x: 250, startPoint y: 60, endPoint x: 419, endPoint y: 109, distance: 176.0
click at [247, 60] on div at bounding box center [249, 60] width 5 height 5
drag, startPoint x: 244, startPoint y: 60, endPoint x: 265, endPoint y: 60, distance: 20.9
click at [245, 60] on div at bounding box center [242, 60] width 5 height 5
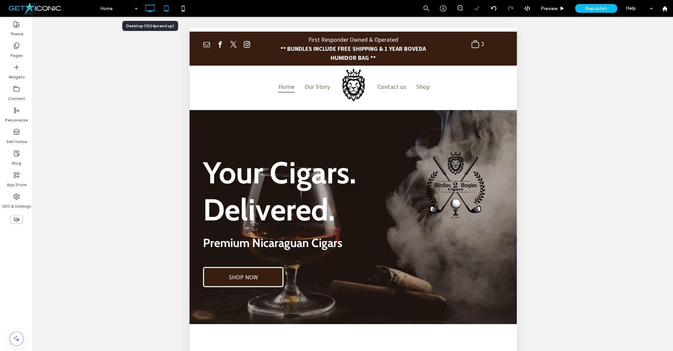
click at [151, 8] on icon at bounding box center [149, 8] width 13 height 13
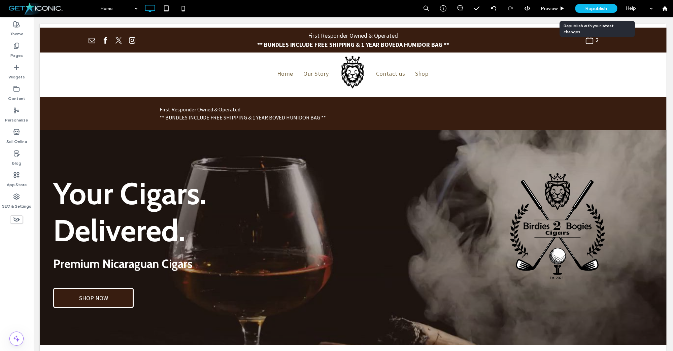
click at [584, 7] on div "Republish" at bounding box center [596, 8] width 42 height 9
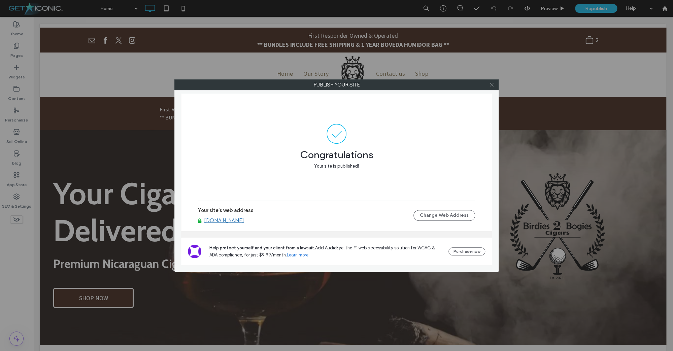
click at [492, 85] on icon at bounding box center [491, 84] width 5 height 5
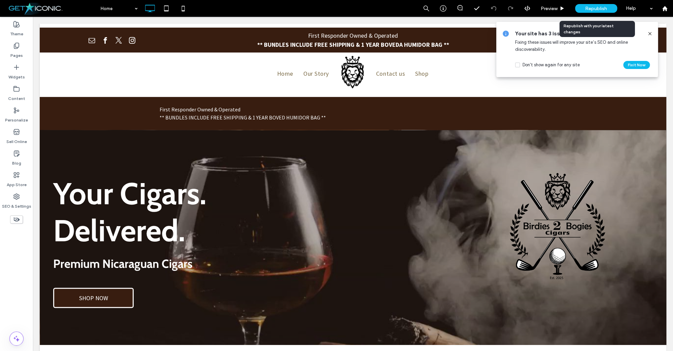
click at [608, 5] on div "Republish" at bounding box center [596, 8] width 42 height 9
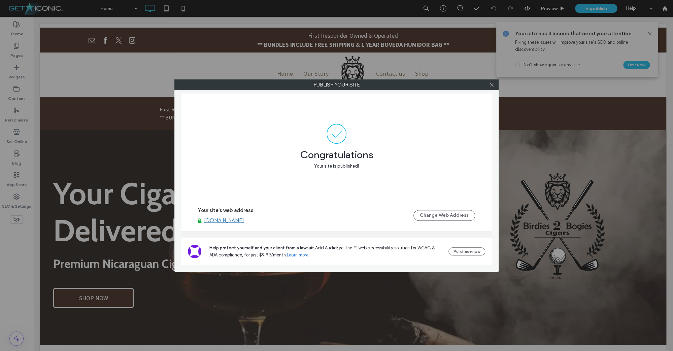
click at [492, 85] on icon at bounding box center [491, 84] width 5 height 5
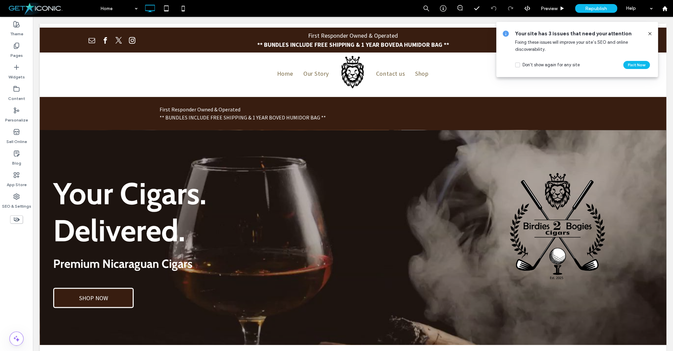
click at [649, 36] on icon at bounding box center [649, 33] width 5 height 5
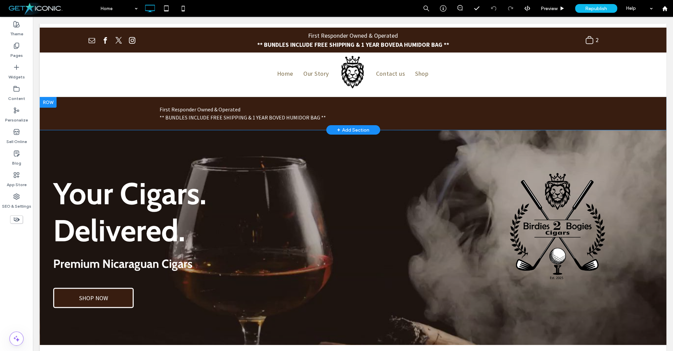
click at [49, 103] on div at bounding box center [48, 102] width 17 height 11
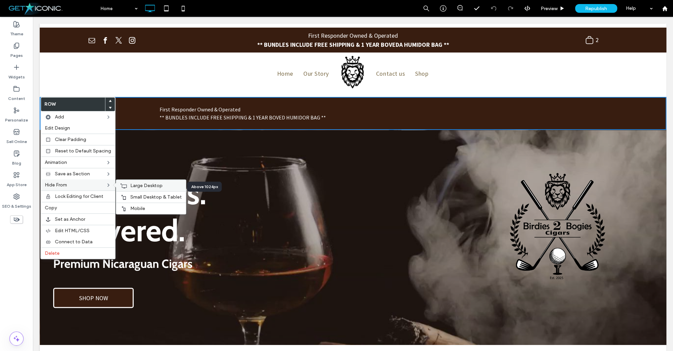
click at [130, 189] on span "Large Desktop" at bounding box center [146, 186] width 32 height 6
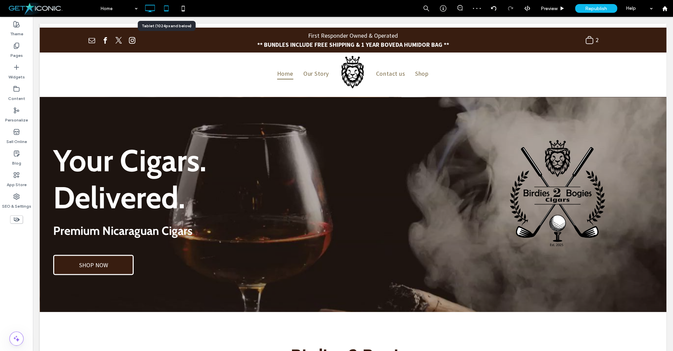
click at [165, 8] on icon at bounding box center [166, 8] width 13 height 13
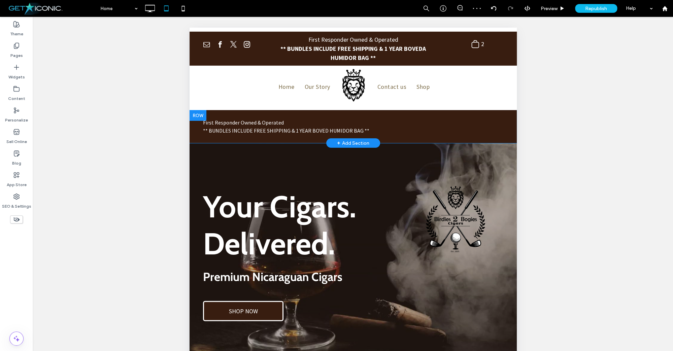
click at [199, 116] on div at bounding box center [197, 115] width 17 height 11
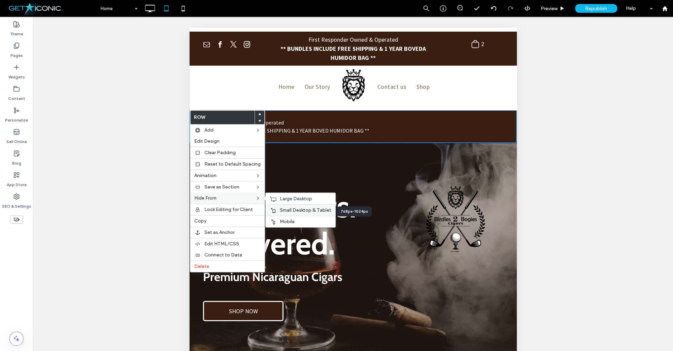
click at [287, 210] on span "Small Desktop & Tablet" at bounding box center [306, 210] width 52 height 6
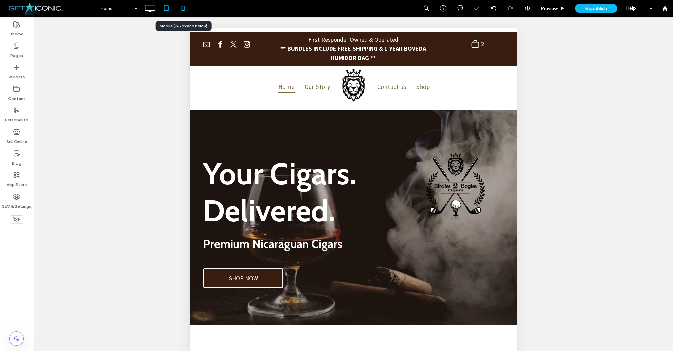
click at [180, 6] on icon at bounding box center [182, 8] width 13 height 13
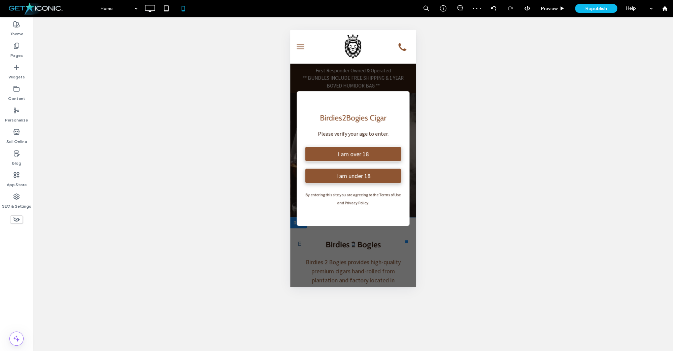
click at [342, 151] on span "I am over 18" at bounding box center [353, 154] width 36 height 14
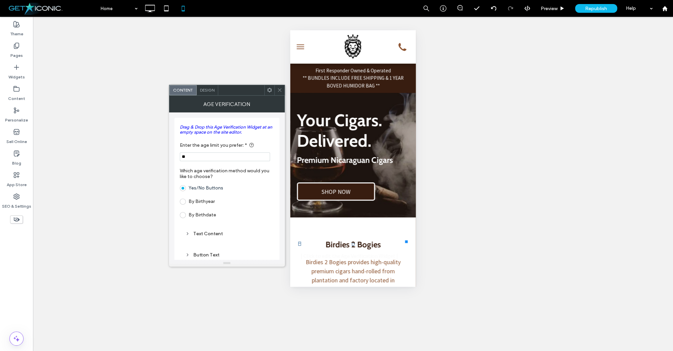
scroll to position [49, 0]
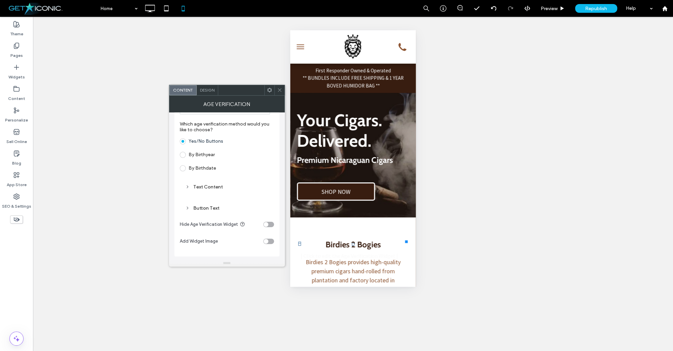
click at [269, 91] on icon at bounding box center [269, 90] width 5 height 5
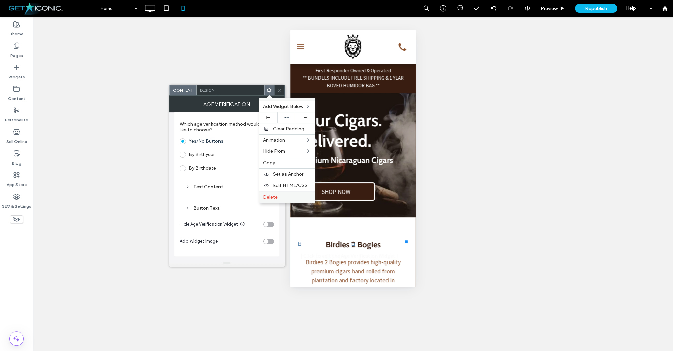
click at [268, 198] on span "Delete" at bounding box center [270, 197] width 15 height 6
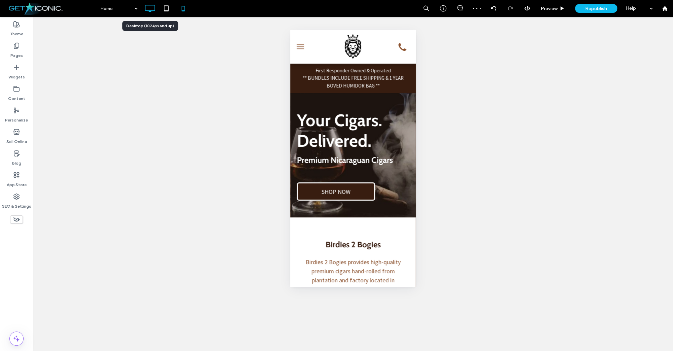
click at [148, 6] on icon at bounding box center [149, 8] width 13 height 13
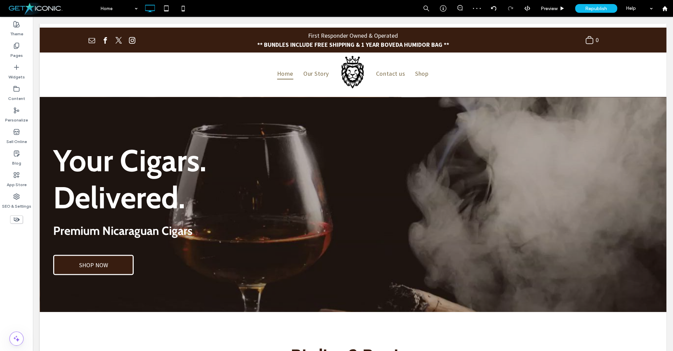
scroll to position [0, 0]
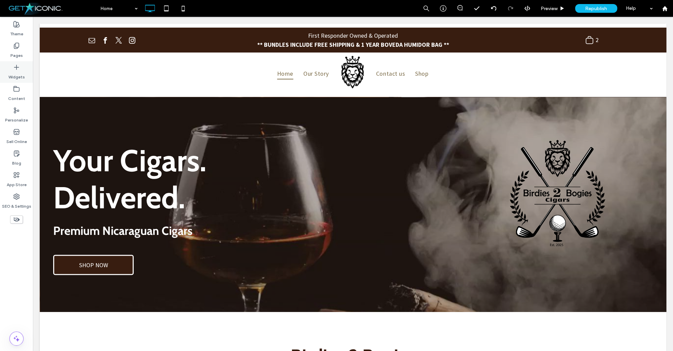
click at [15, 79] on label "Widgets" at bounding box center [16, 75] width 16 height 9
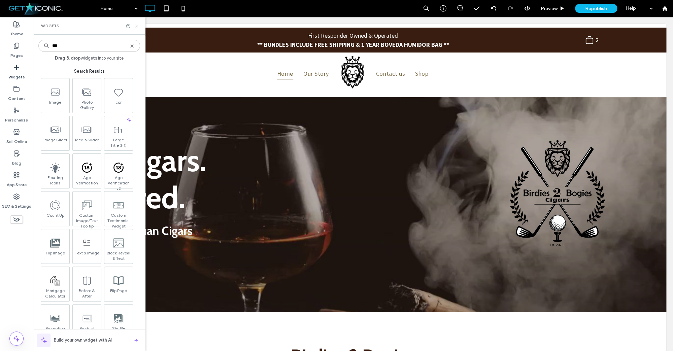
type input "***"
click at [136, 26] on icon at bounding box center [136, 26] width 5 height 5
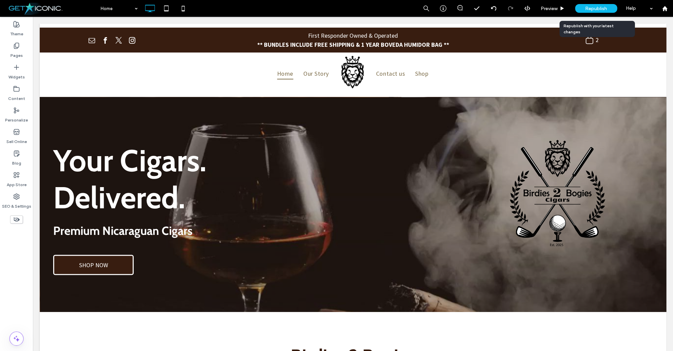
click at [609, 8] on div "Republish" at bounding box center [596, 8] width 42 height 9
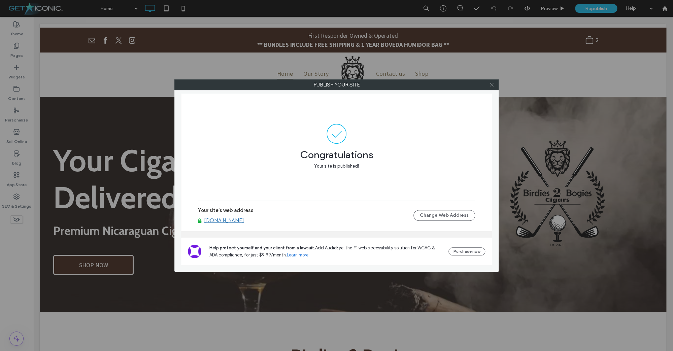
click at [491, 85] on use at bounding box center [491, 84] width 3 height 3
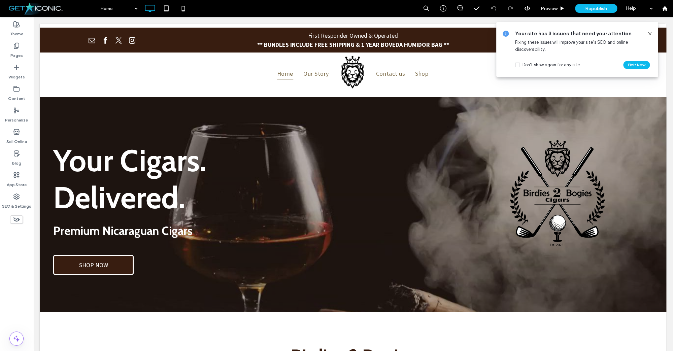
click at [650, 34] on use at bounding box center [649, 33] width 3 height 3
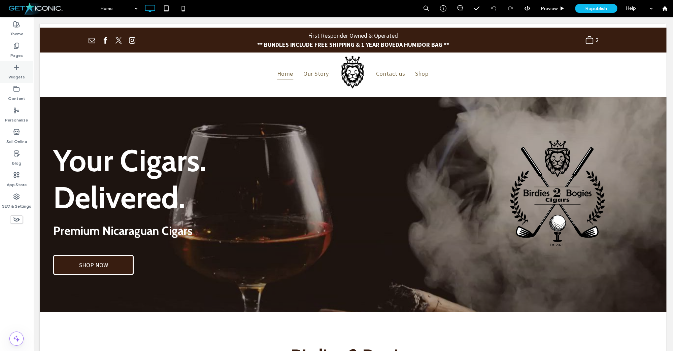
click at [15, 76] on label "Widgets" at bounding box center [16, 75] width 16 height 9
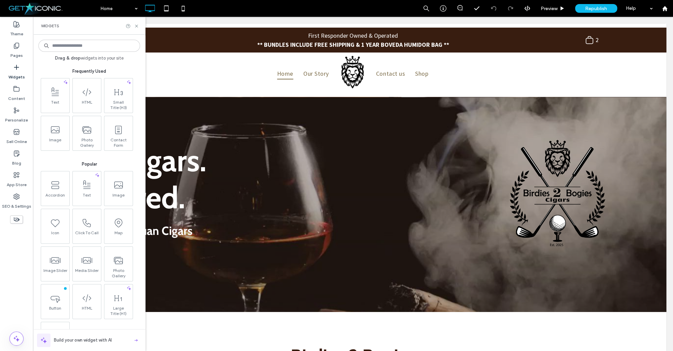
click at [79, 45] on input at bounding box center [89, 46] width 102 height 12
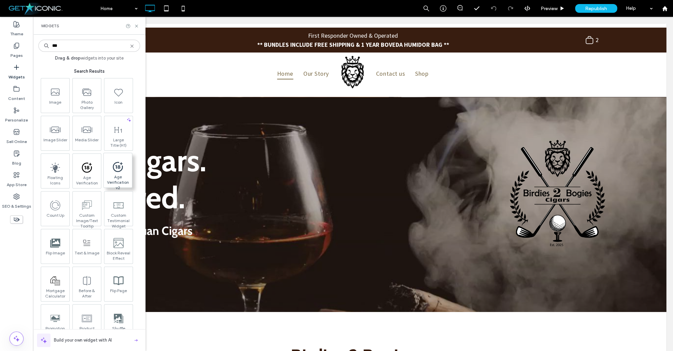
type input "***"
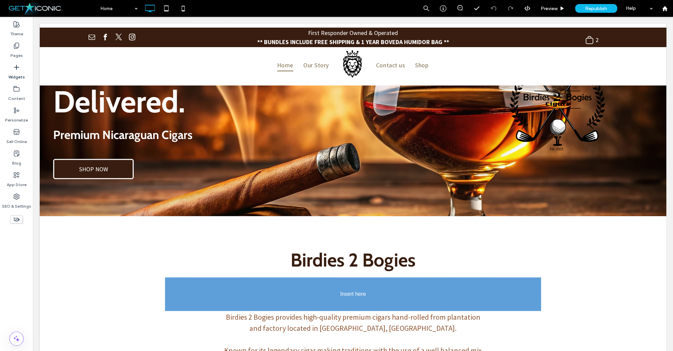
scroll to position [101, 0]
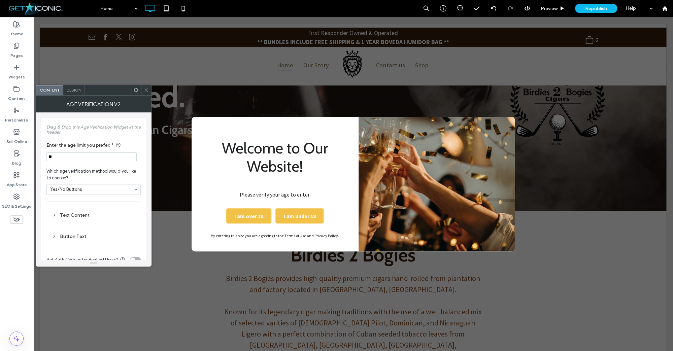
click at [81, 93] on div "Design" at bounding box center [74, 90] width 22 height 10
type input "**"
click at [47, 88] on div "Content" at bounding box center [49, 90] width 27 height 10
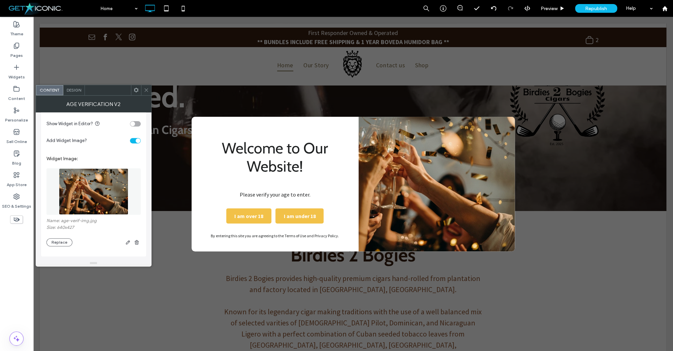
click at [138, 138] on div "toggle" at bounding box center [138, 140] width 5 height 5
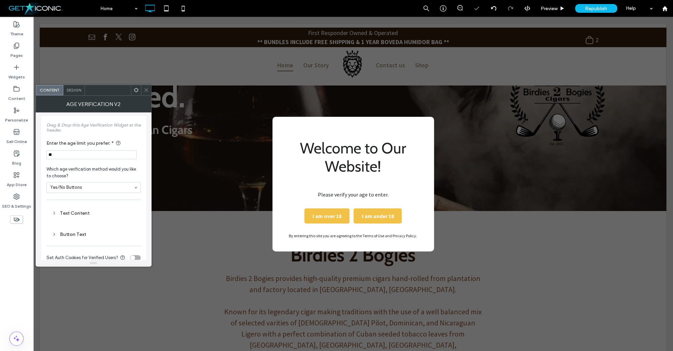
scroll to position [0, 0]
click at [72, 215] on div "Text Content" at bounding box center [93, 215] width 83 height 6
click at [87, 239] on input "**********" at bounding box center [93, 236] width 83 height 9
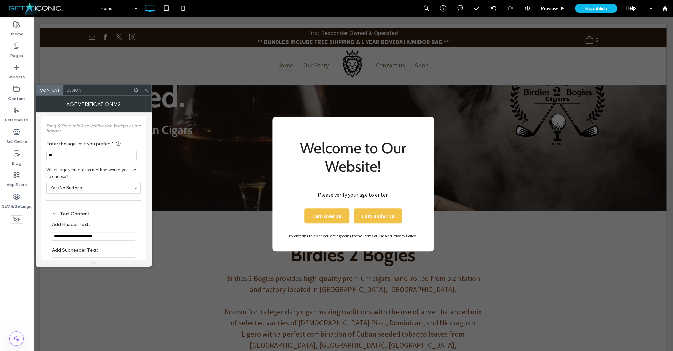
click at [87, 239] on input "**********" at bounding box center [93, 236] width 83 height 9
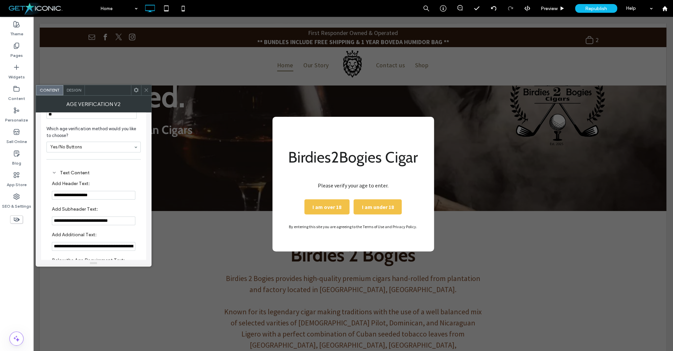
scroll to position [0, 0]
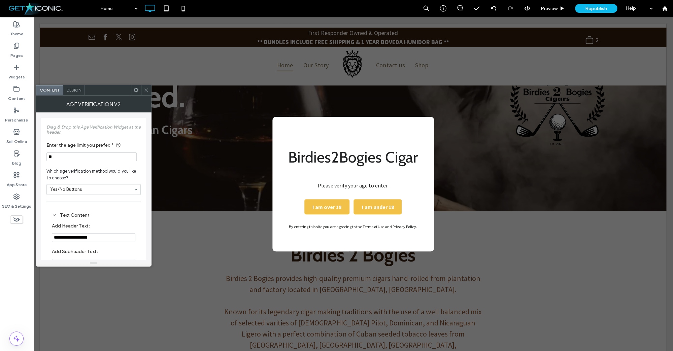
type input "**********"
click at [73, 93] on span "Design" at bounding box center [74, 90] width 14 height 5
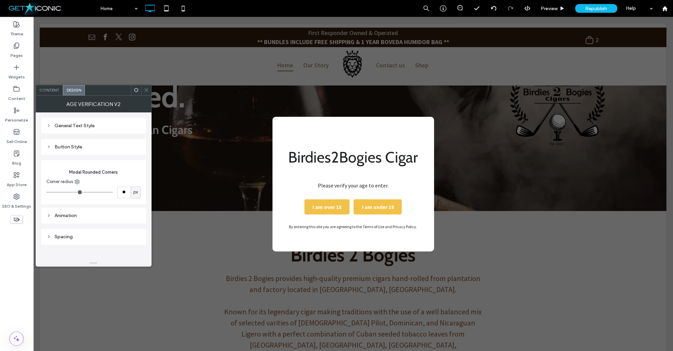
click at [67, 149] on div "Button Style" at bounding box center [93, 147] width 94 height 6
click at [136, 224] on div "rgb(242, 193, 72)" at bounding box center [136, 225] width 6 height 6
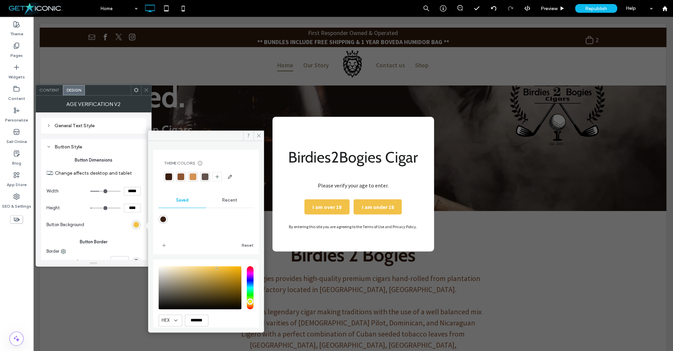
click at [165, 176] on div at bounding box center [168, 176] width 9 height 9
click at [181, 176] on div at bounding box center [181, 176] width 7 height 7
click at [258, 134] on icon at bounding box center [258, 135] width 5 height 5
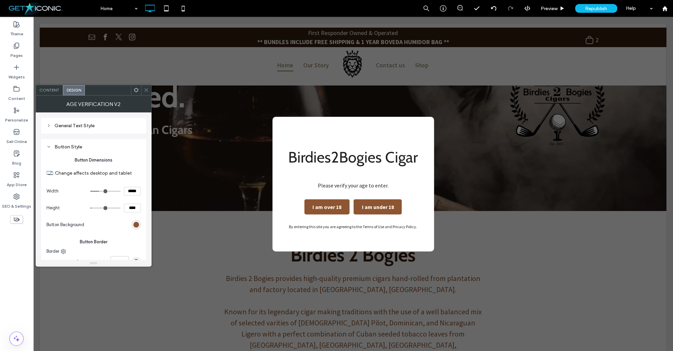
click at [145, 91] on icon at bounding box center [146, 90] width 5 height 5
